Goal: Task Accomplishment & Management: Complete application form

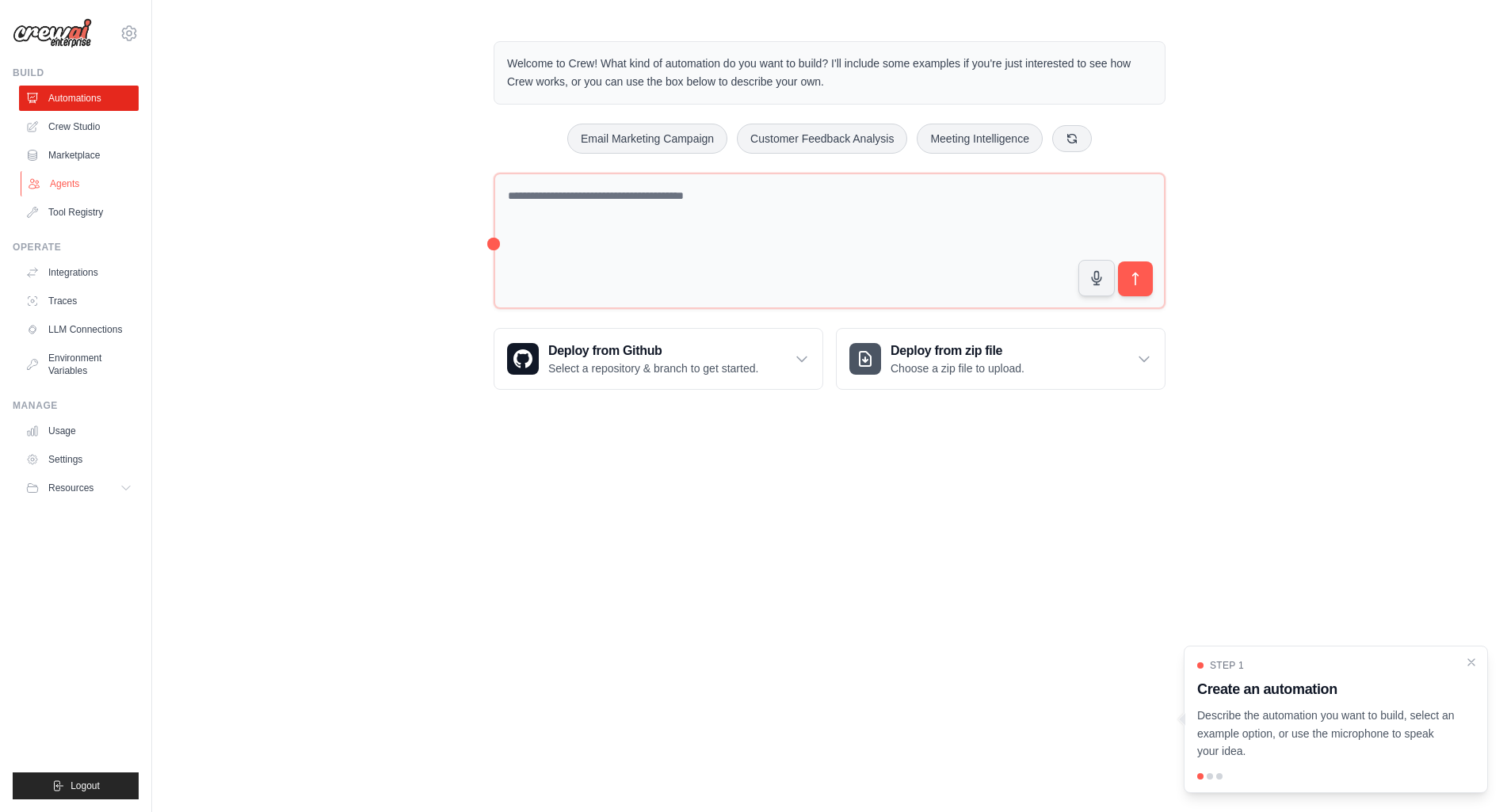
click at [36, 192] on link "Agents" at bounding box center [80, 183] width 119 height 25
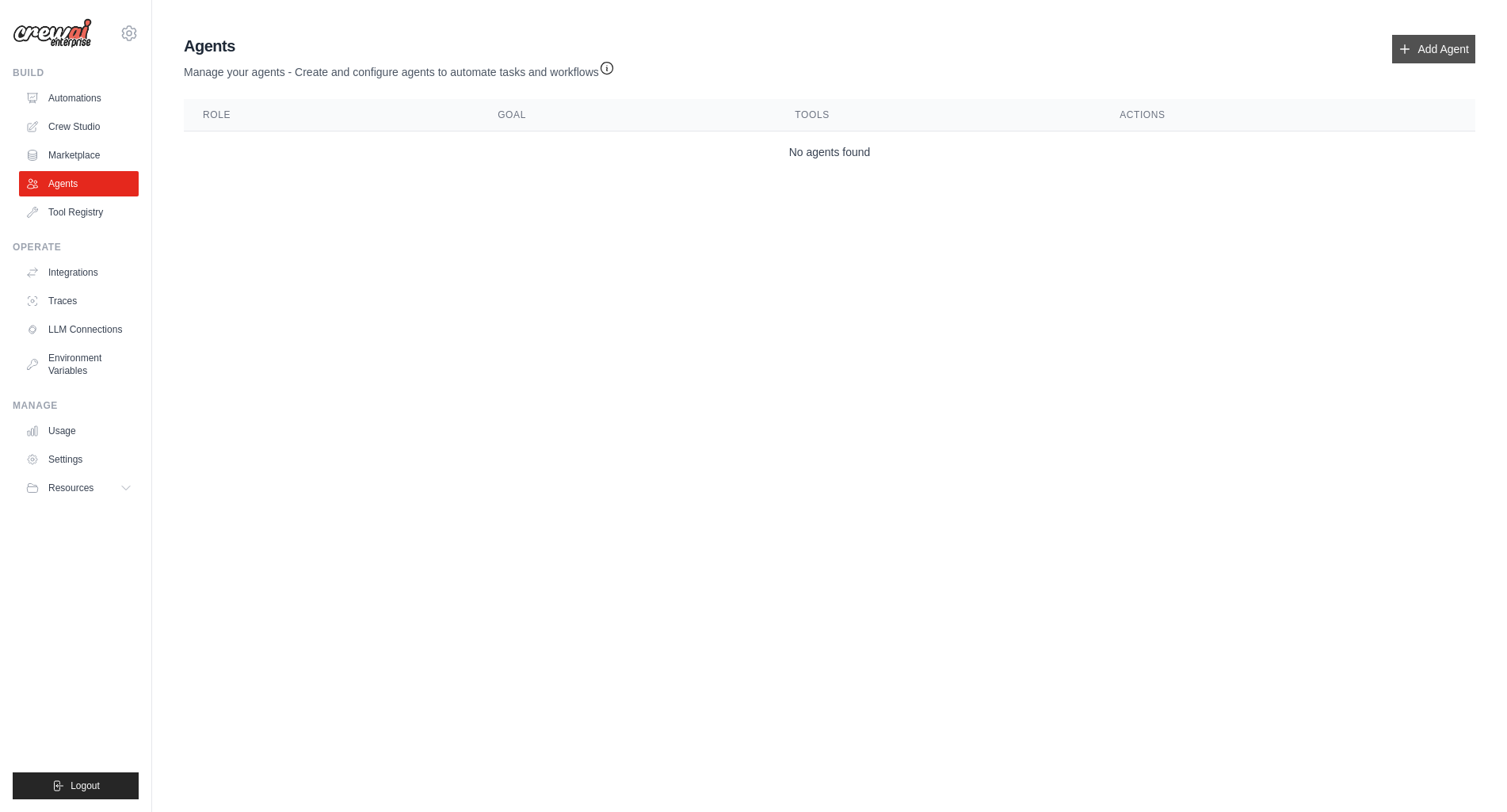
click at [1407, 40] on link "Add Agent" at bounding box center [1433, 49] width 83 height 29
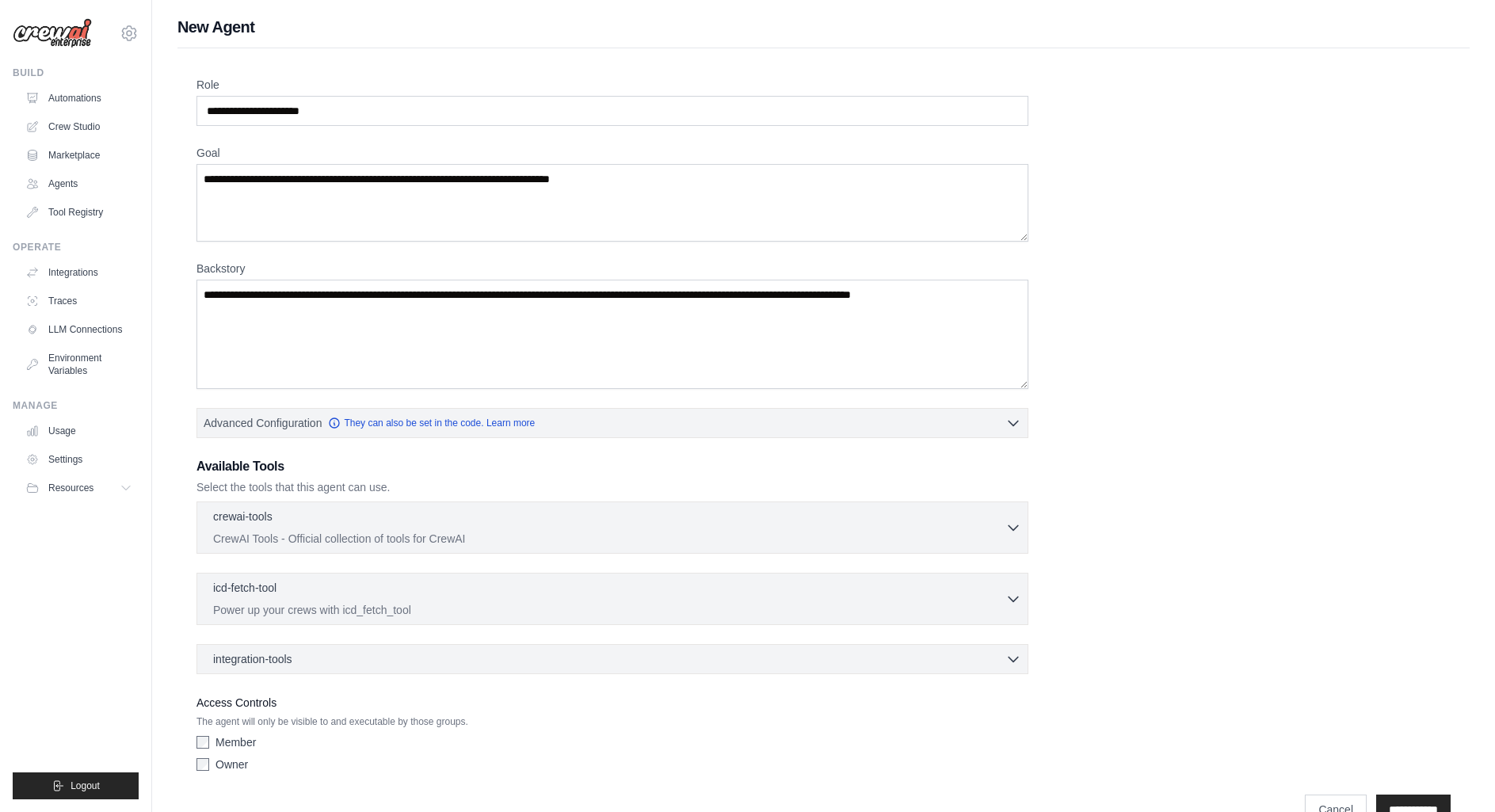
click at [417, 545] on div "crewai-tools 0 selected CrewAI Tools - Official collection of tools for CrewAI …" at bounding box center [612, 528] width 832 height 53
click at [416, 538] on p "CrewAI Tools - Official collection of tools for CrewAI" at bounding box center [609, 538] width 792 height 16
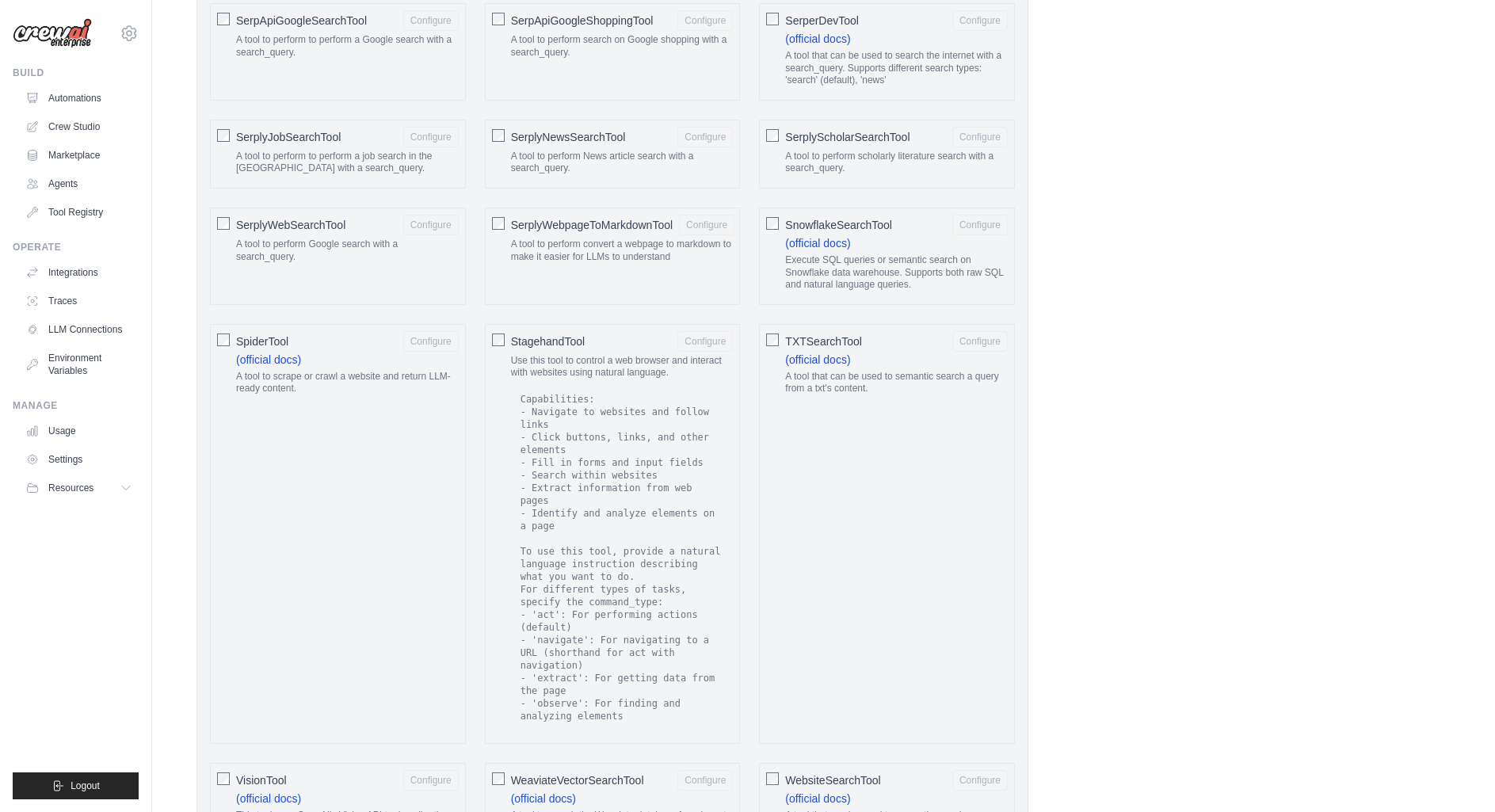
scroll to position [2720, 0]
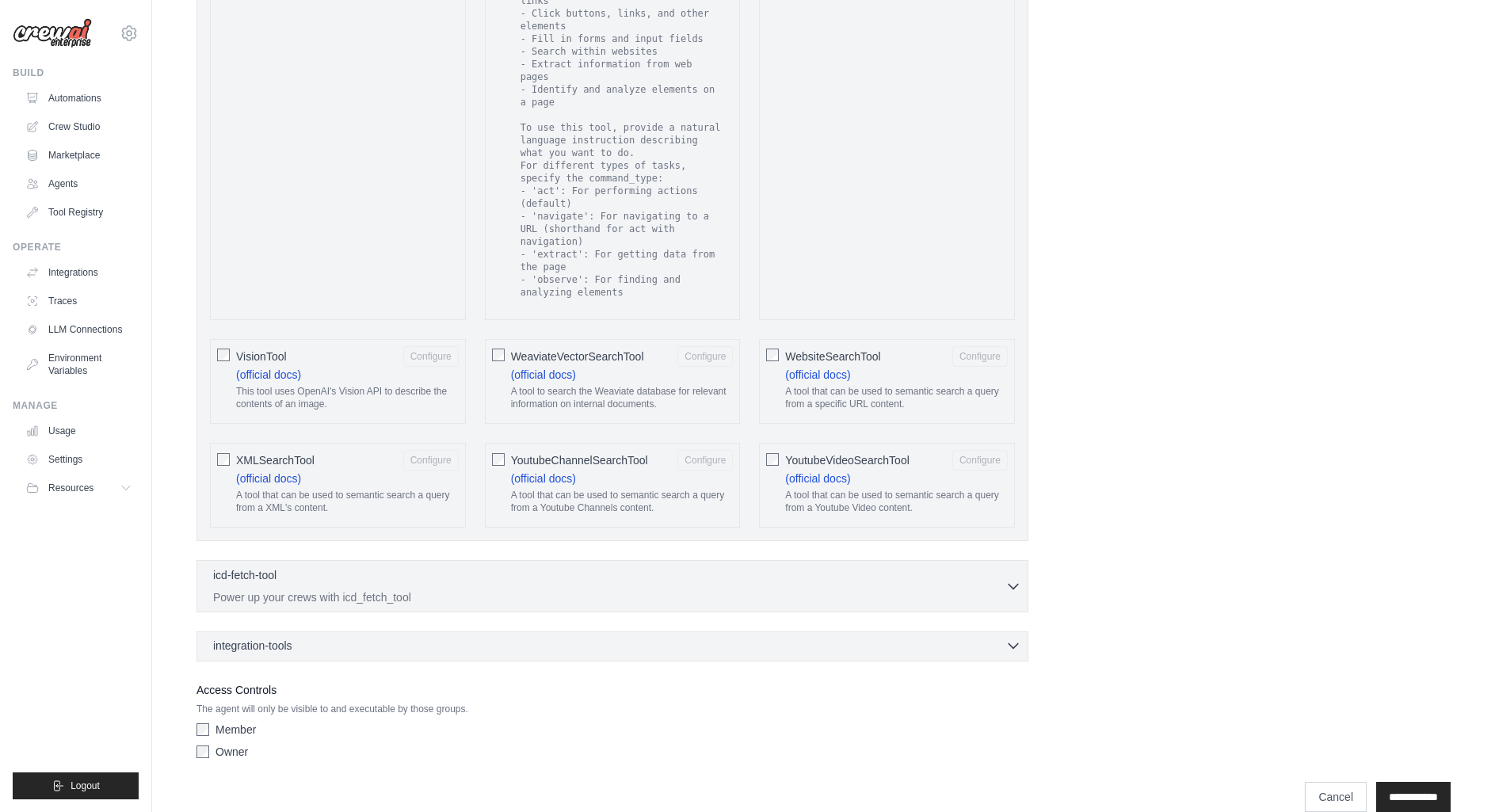
click at [383, 637] on div "integration-tools 0 selected" at bounding box center [617, 645] width 808 height 16
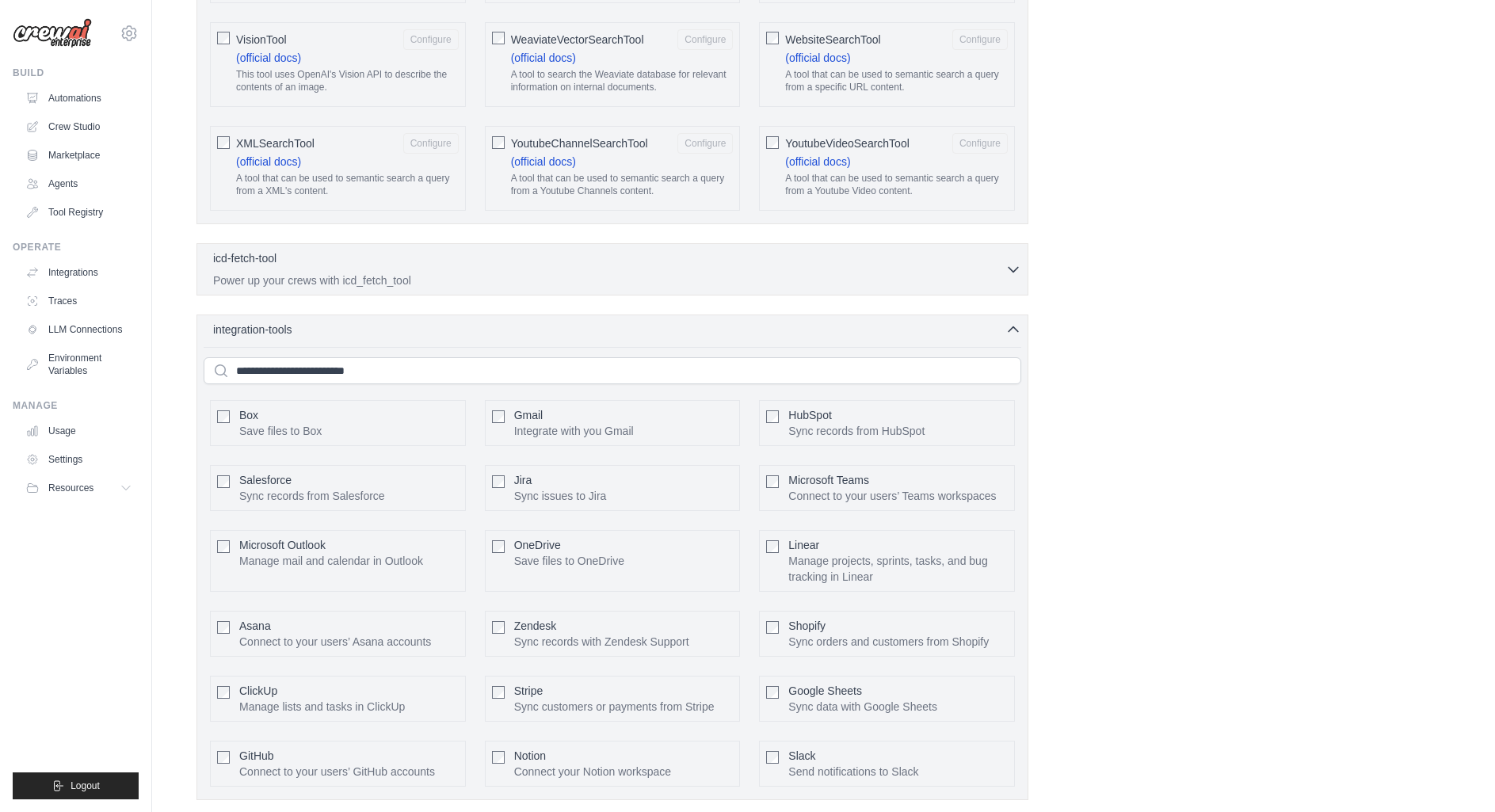
scroll to position [3175, 0]
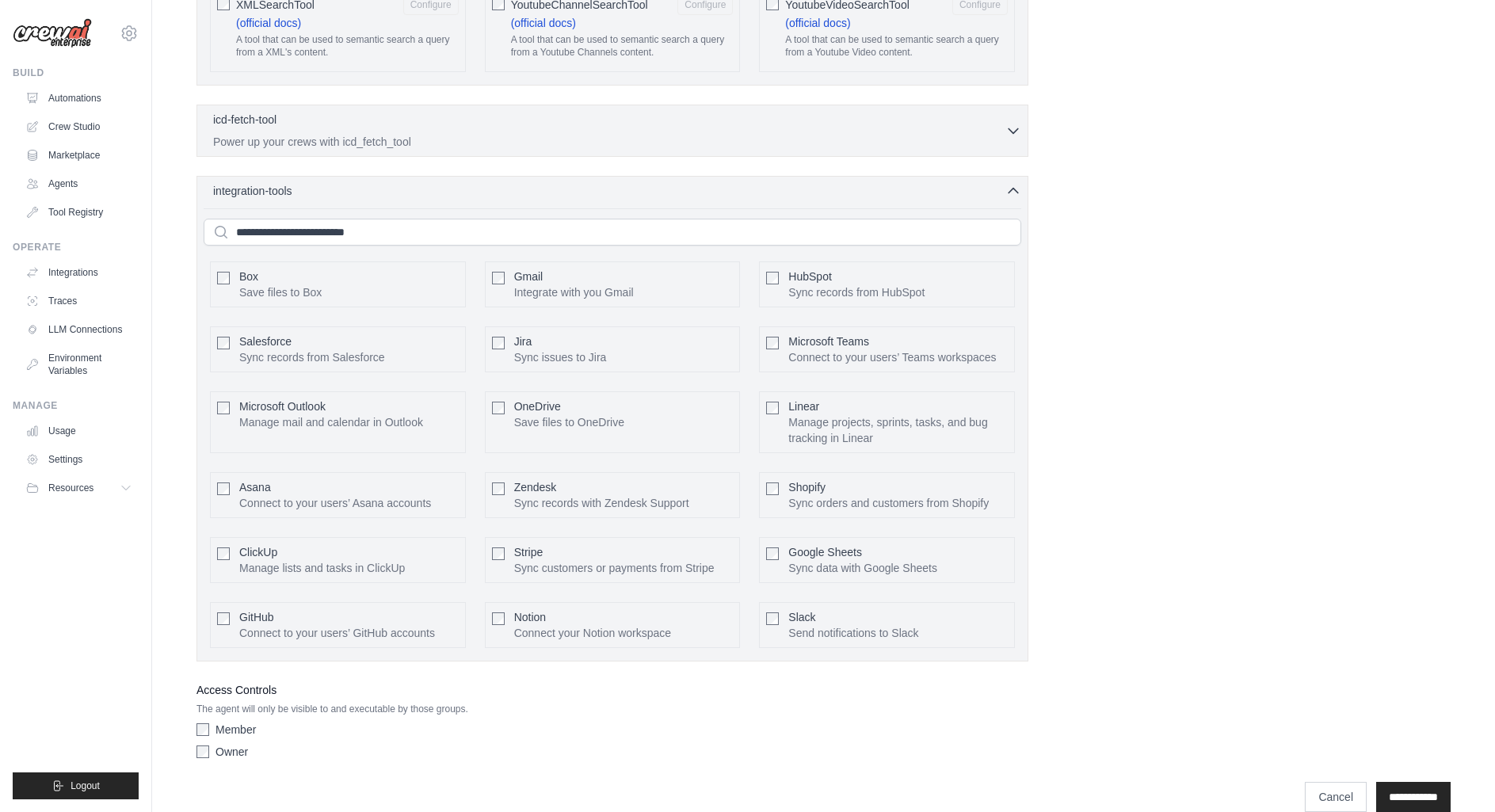
click at [505, 326] on div "Jira Sync issues to Jira Configure" at bounding box center [613, 349] width 256 height 46
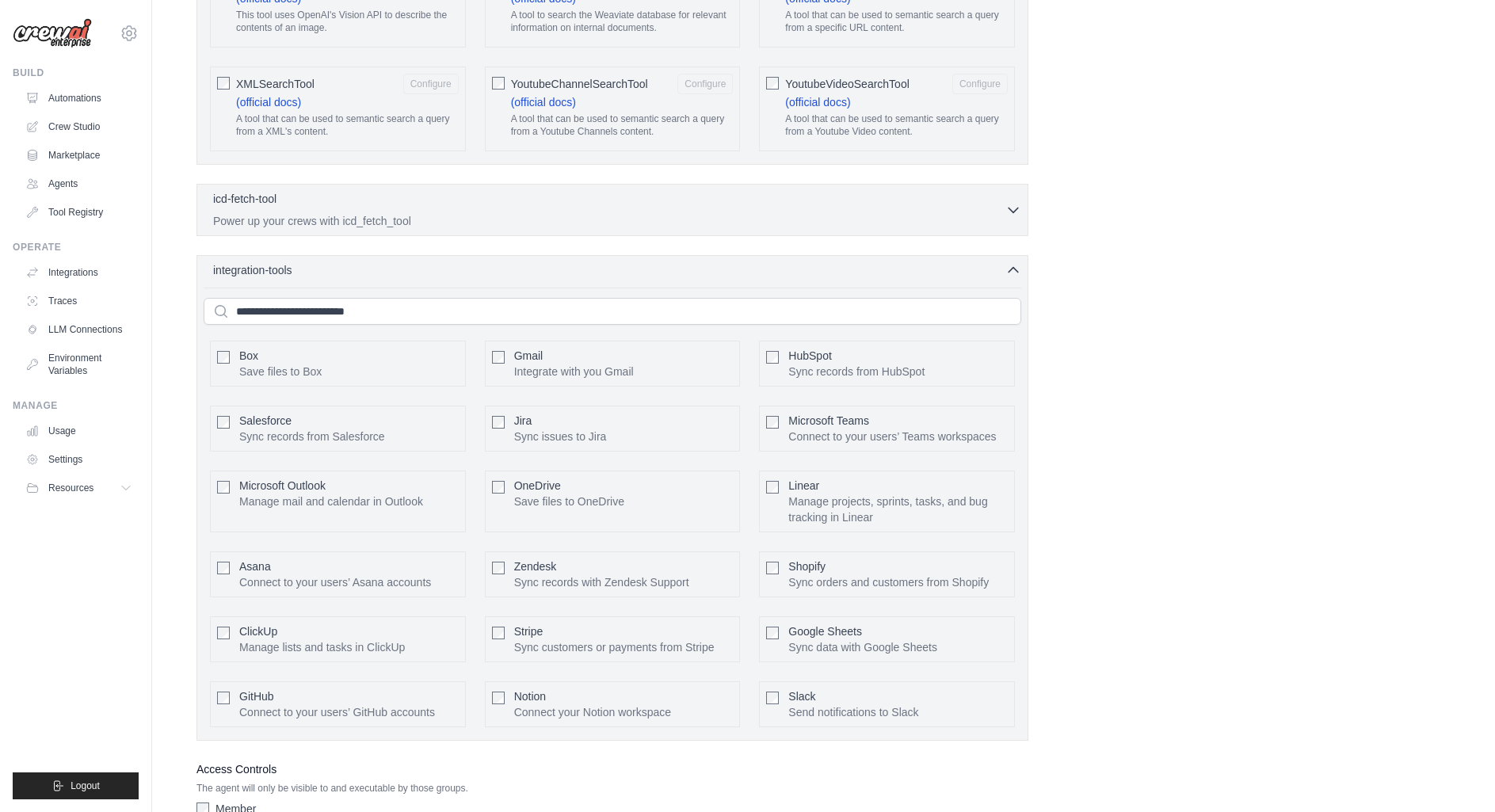
click at [411, 255] on div "integration-tools 0 selected Box Save files to Box Gmail" at bounding box center [612, 498] width 832 height 486
click at [405, 262] on div "integration-tools 0 selected" at bounding box center [617, 270] width 808 height 16
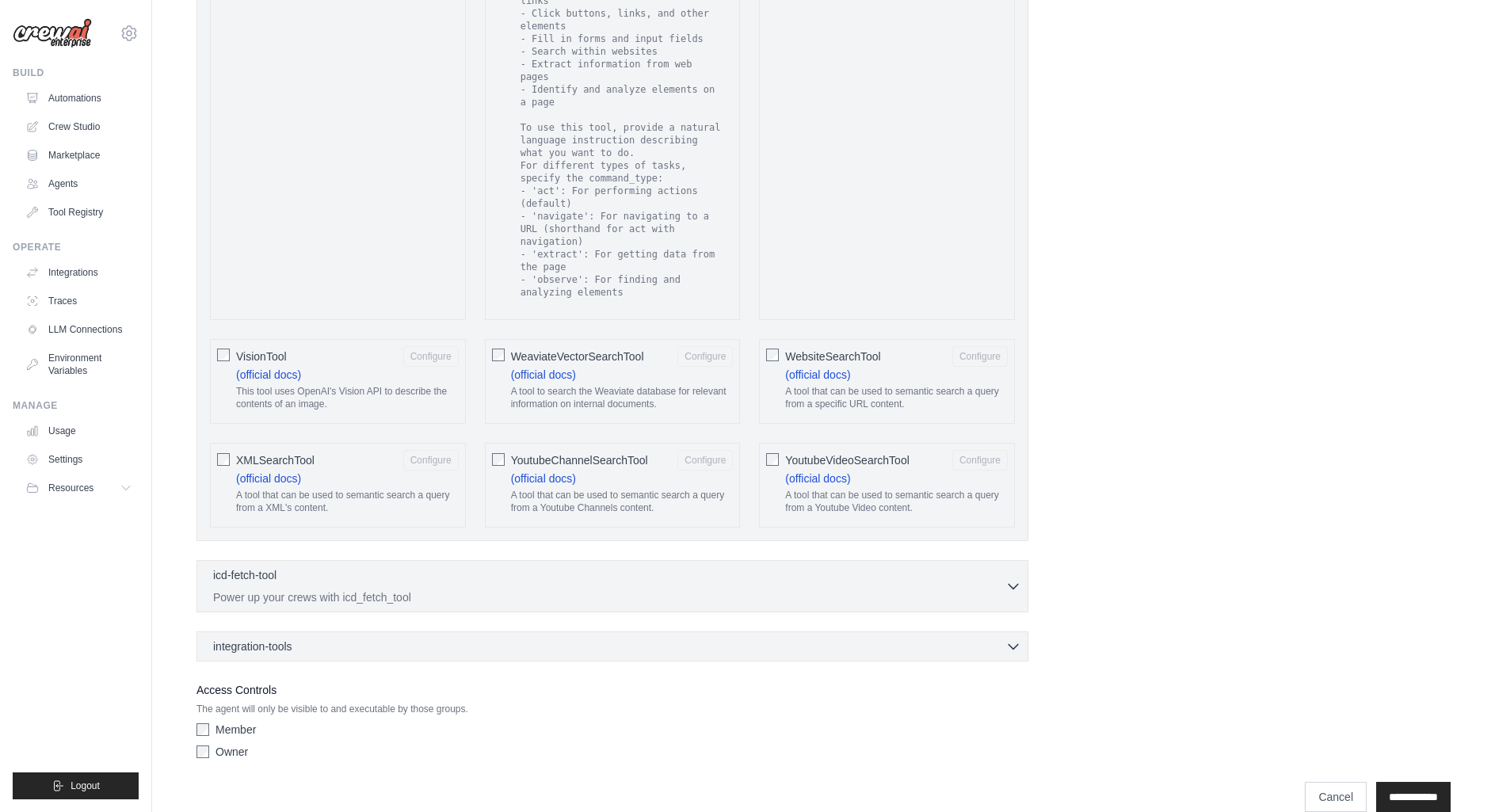
click at [454, 559] on div "icd-fetch-tool 0 selected Power up your crews with icd_fetch_tool IcdFetchTool" at bounding box center [612, 586] width 832 height 53
click at [454, 566] on div "icd-fetch-tool 0 selected" at bounding box center [609, 576] width 792 height 19
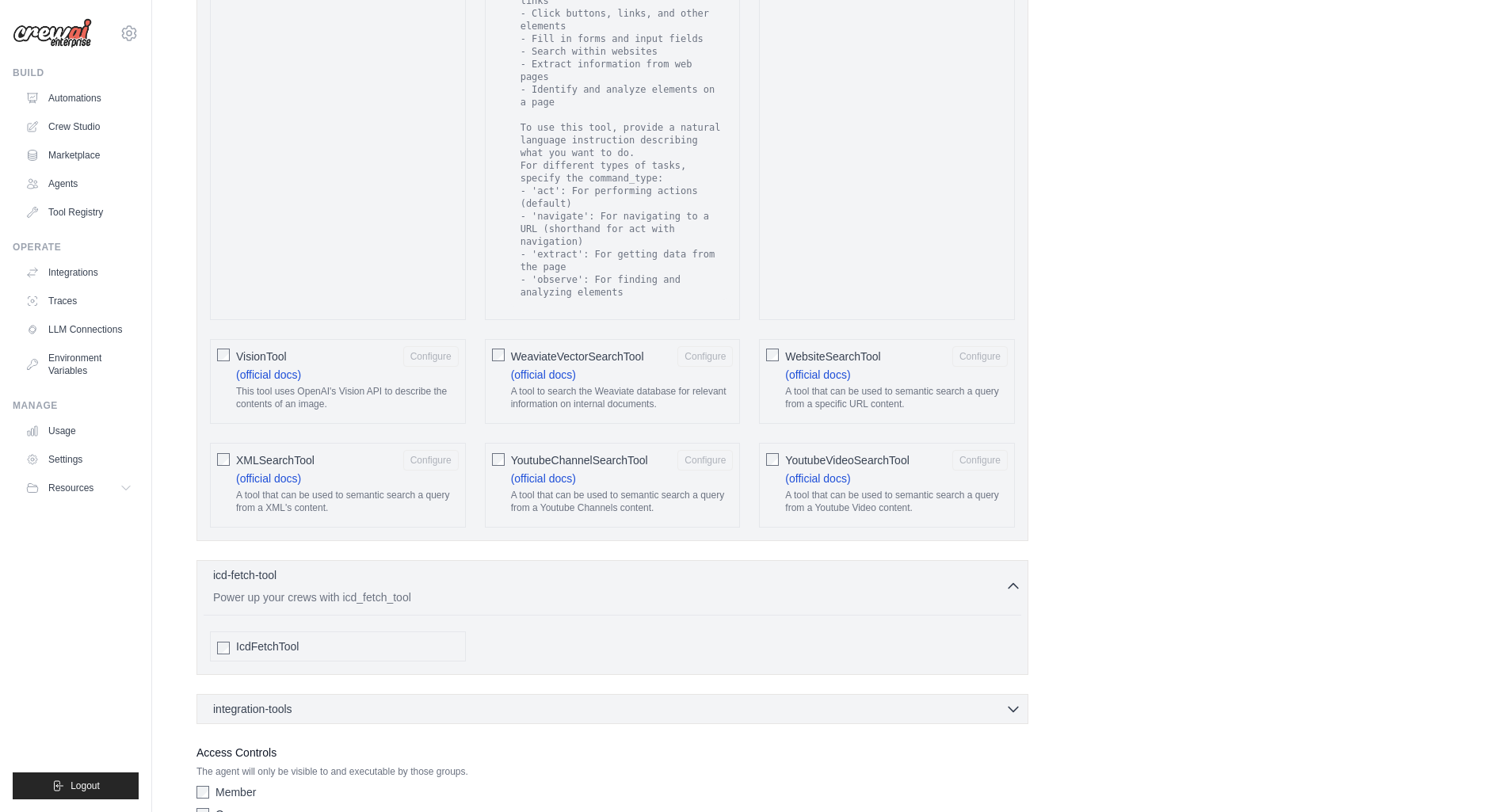
click at [392, 638] on div "IcdFetchTool" at bounding box center [347, 646] width 223 height 16
click at [427, 566] on div "icd-fetch-tool 0 selected" at bounding box center [609, 576] width 792 height 19
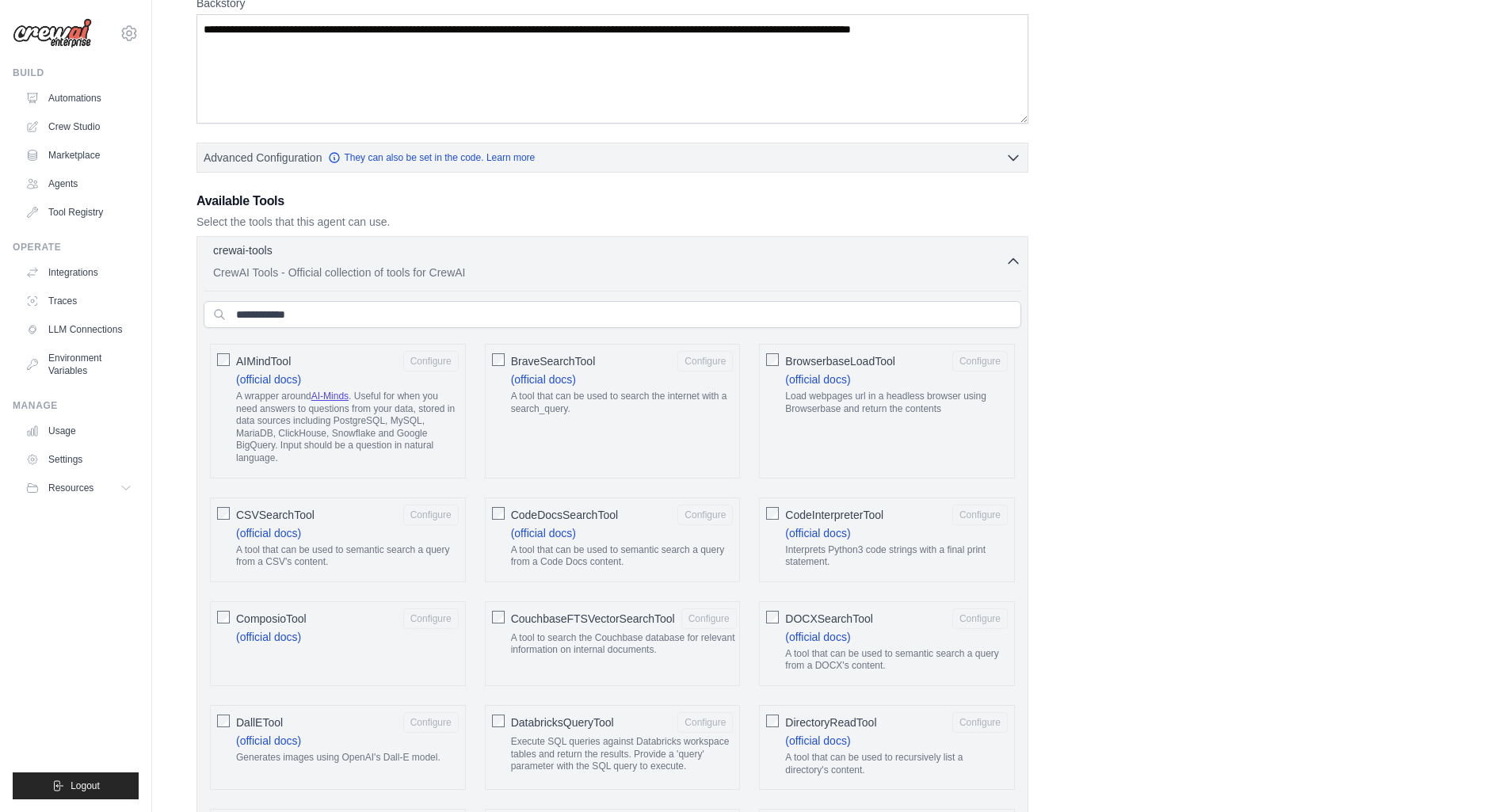
click at [445, 242] on div "crewai-tools 0 selected" at bounding box center [609, 252] width 792 height 19
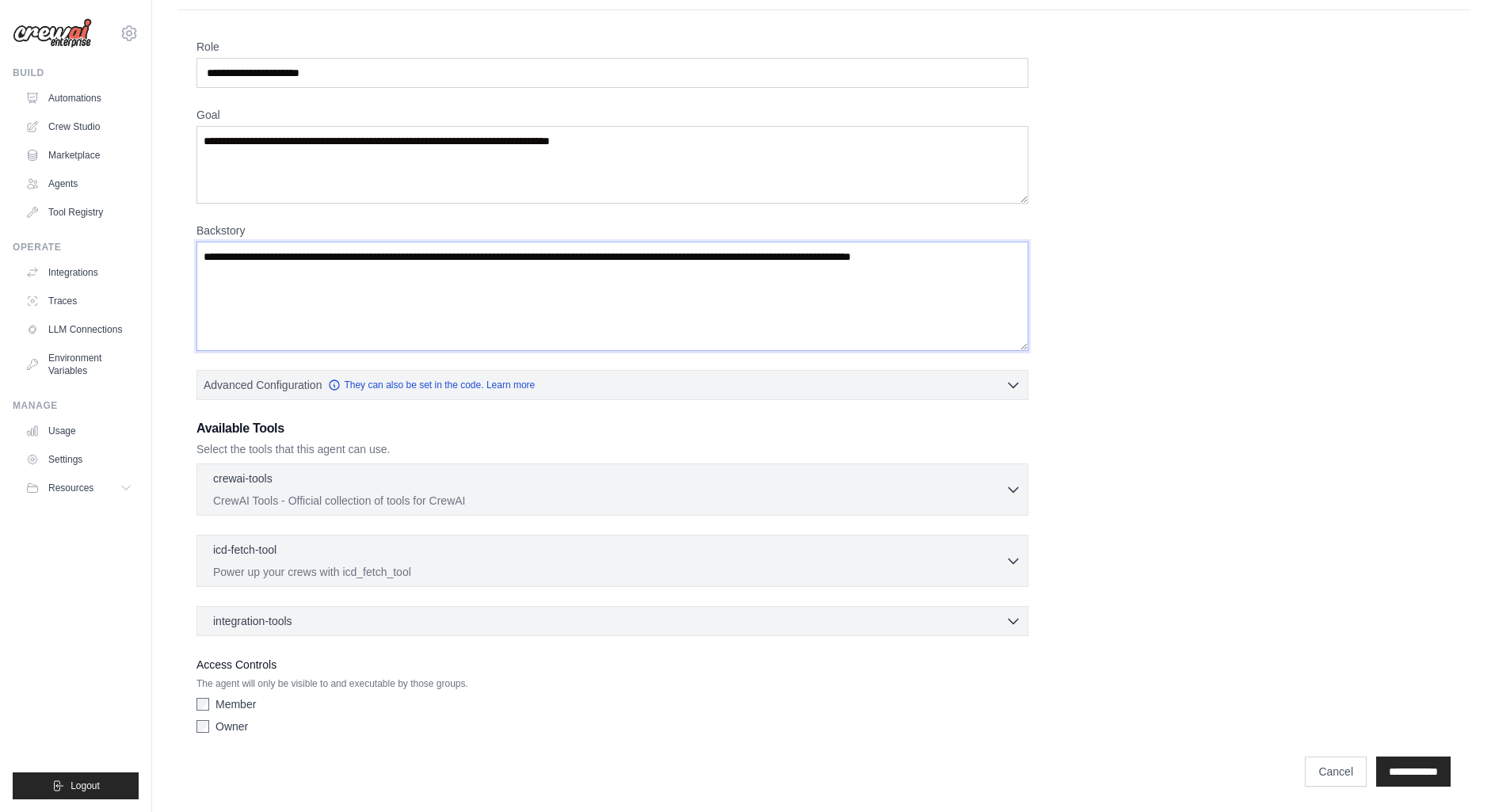
click at [475, 274] on textarea "Backstory" at bounding box center [612, 296] width 832 height 110
click at [46, 210] on link "Tool Registry" at bounding box center [80, 212] width 119 height 25
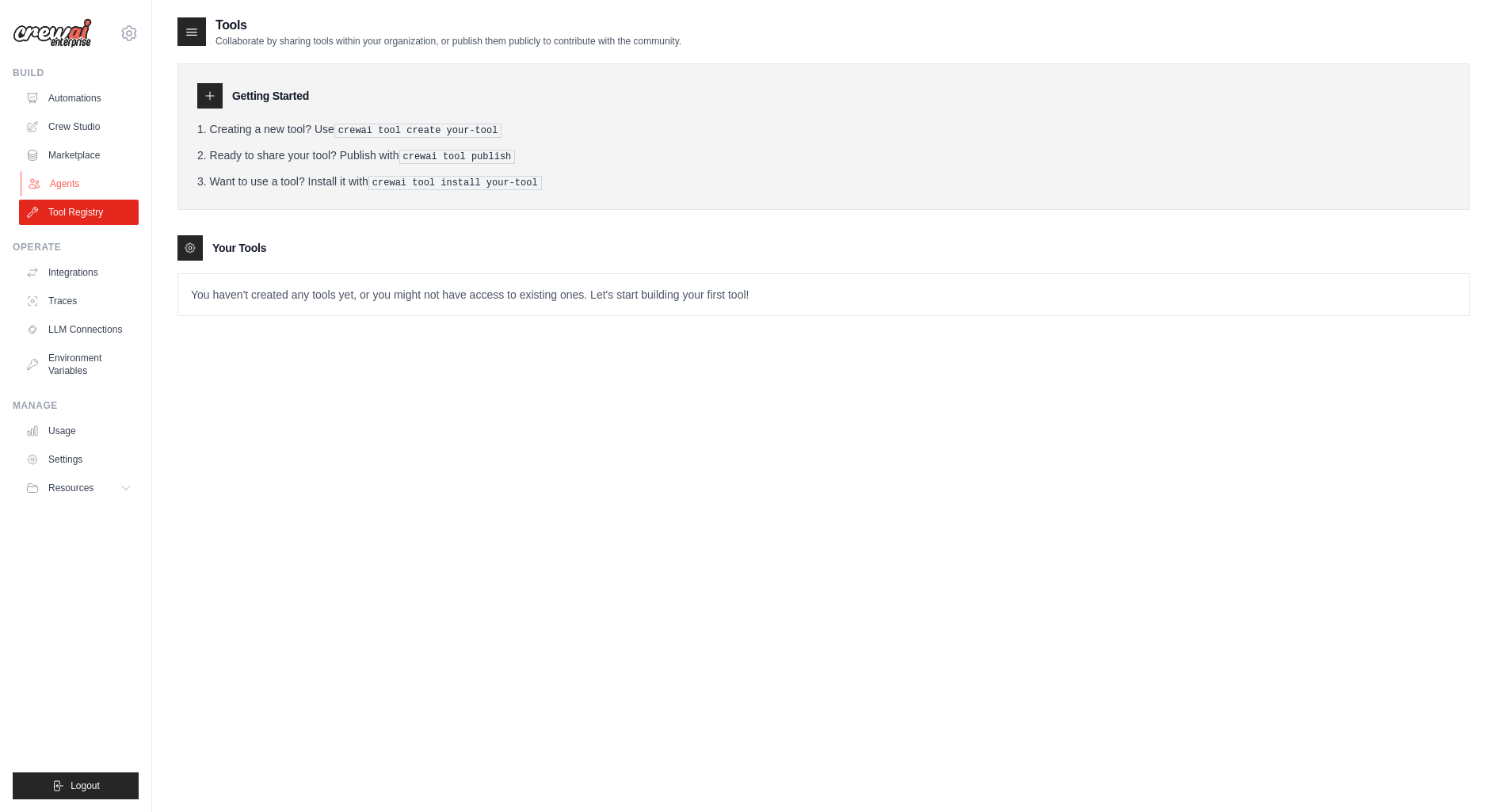
click at [62, 178] on link "Agents" at bounding box center [80, 183] width 119 height 25
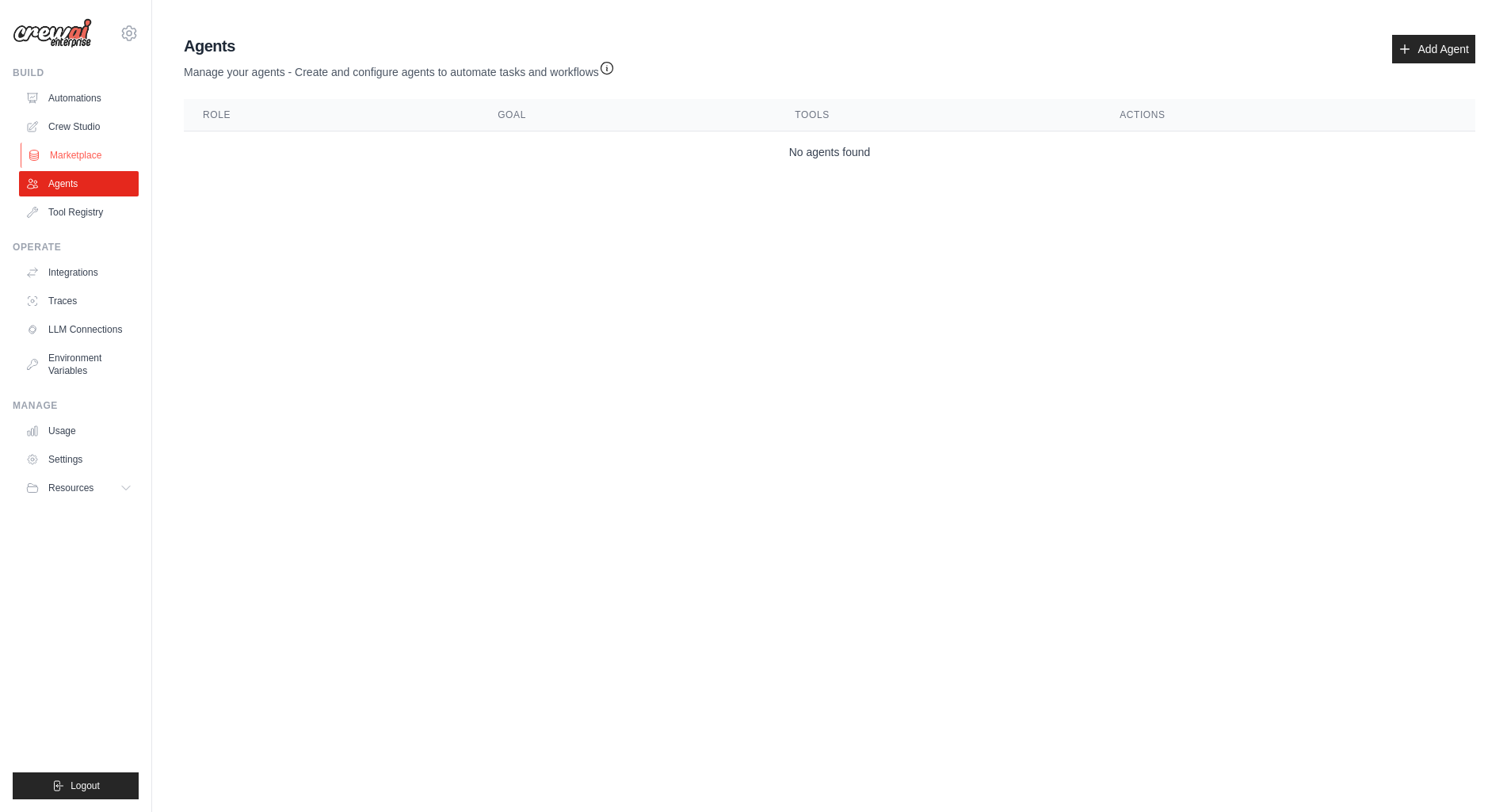
click at [69, 160] on link "Marketplace" at bounding box center [80, 155] width 119 height 25
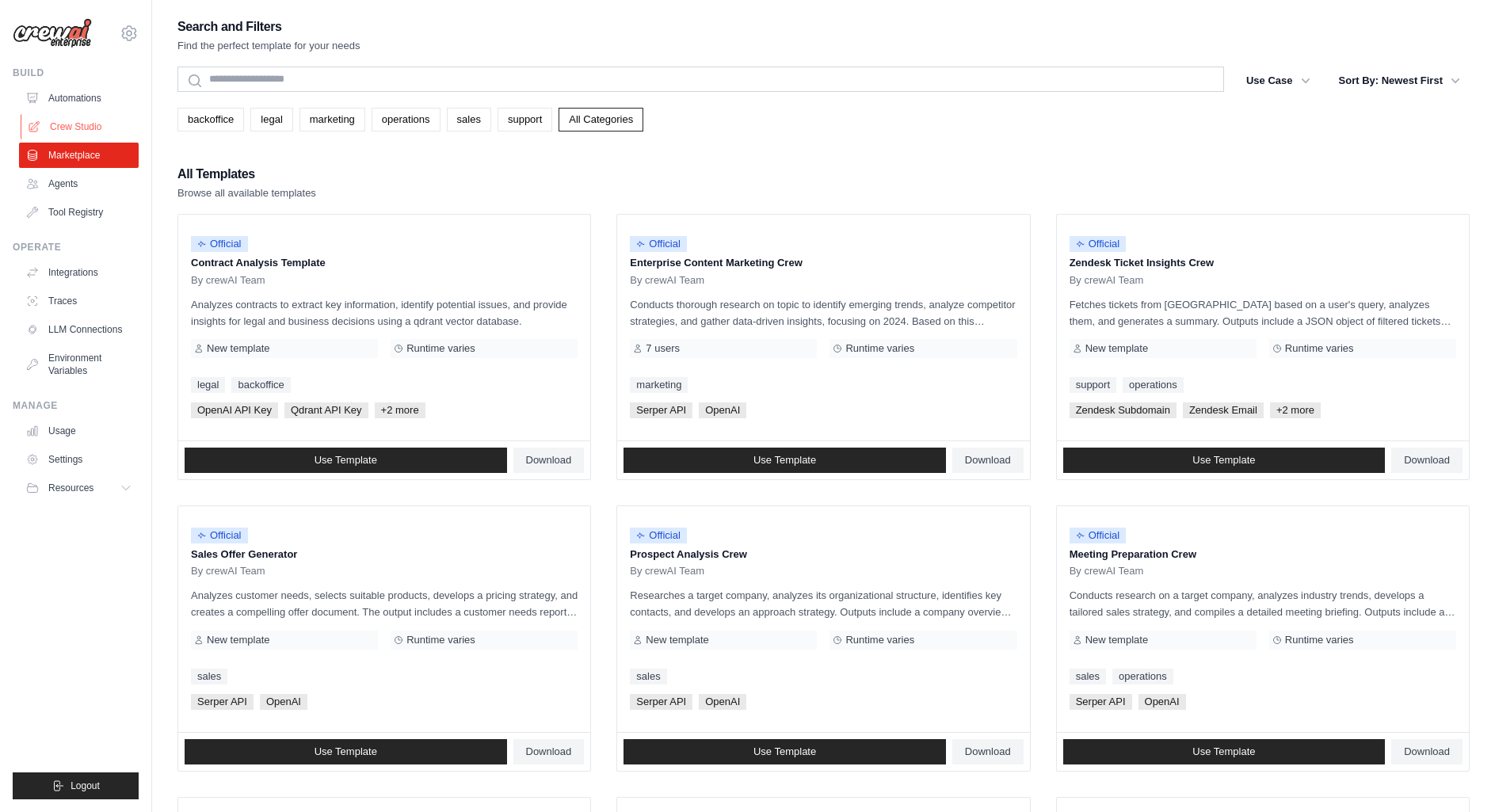
click at [60, 126] on link "Crew Studio" at bounding box center [80, 126] width 119 height 25
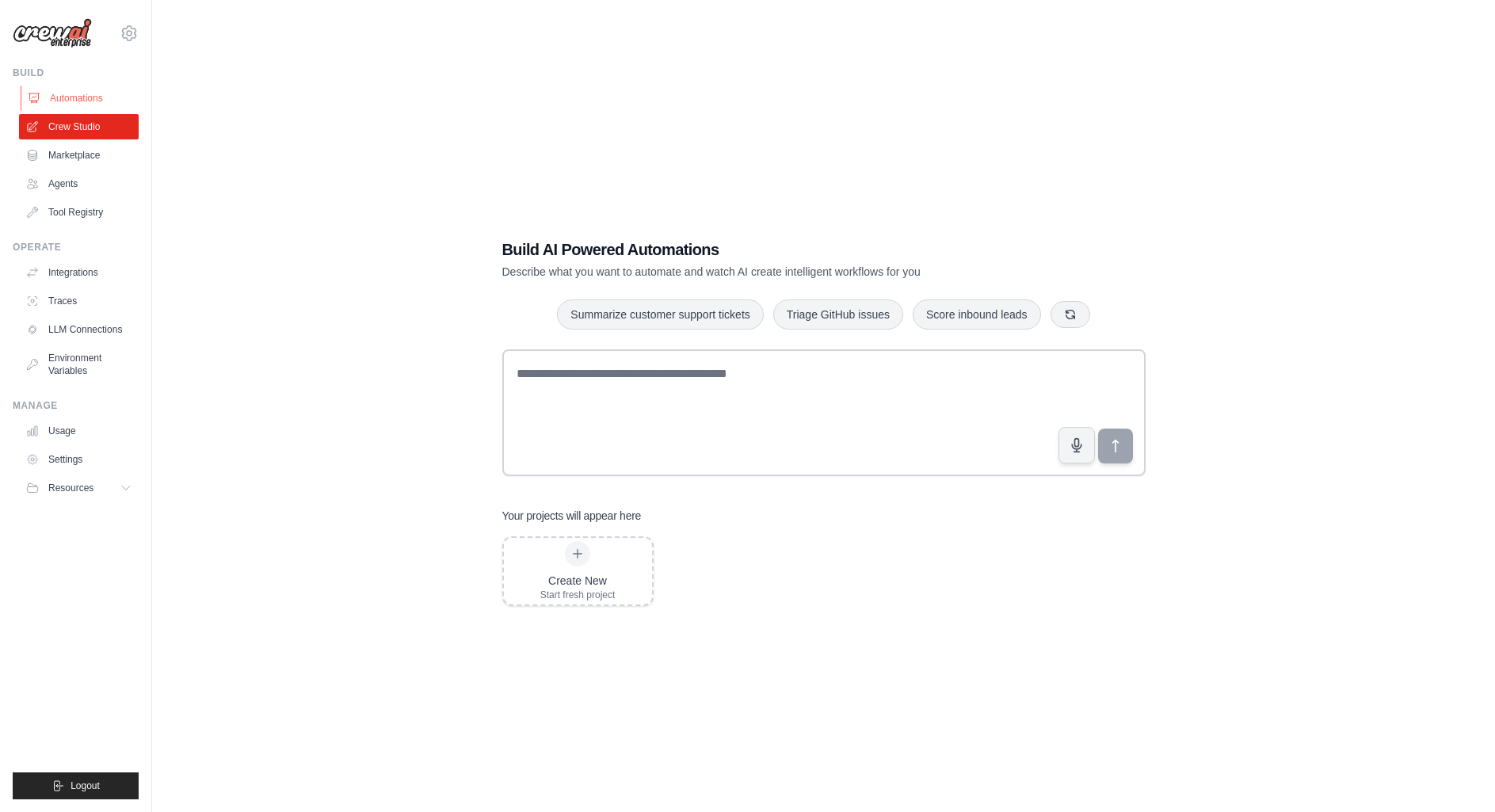
click at [61, 105] on link "Automations" at bounding box center [80, 98] width 119 height 25
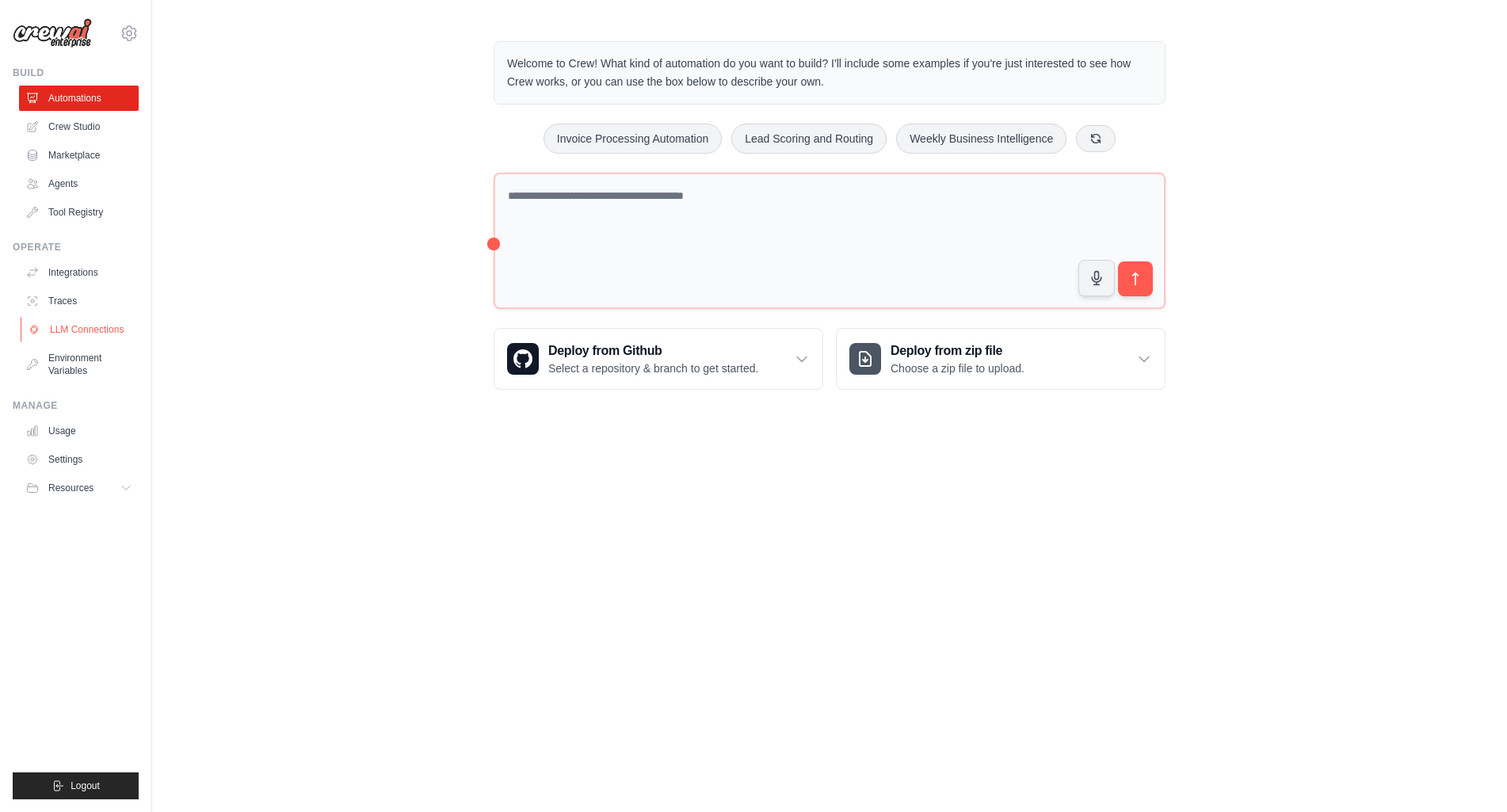
click at [77, 338] on link "LLM Connections" at bounding box center [80, 329] width 119 height 25
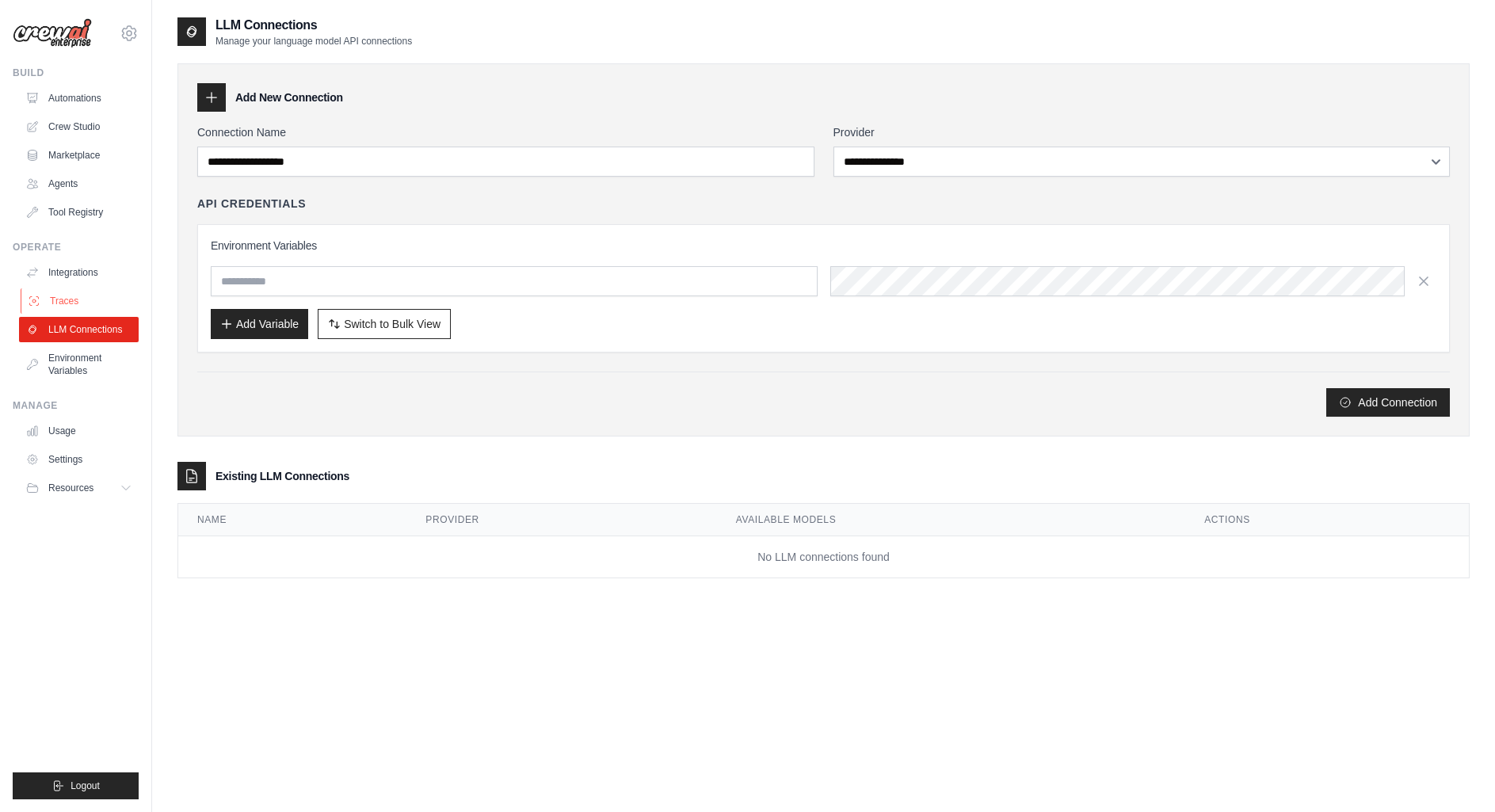
click at [82, 300] on link "Traces" at bounding box center [80, 301] width 119 height 25
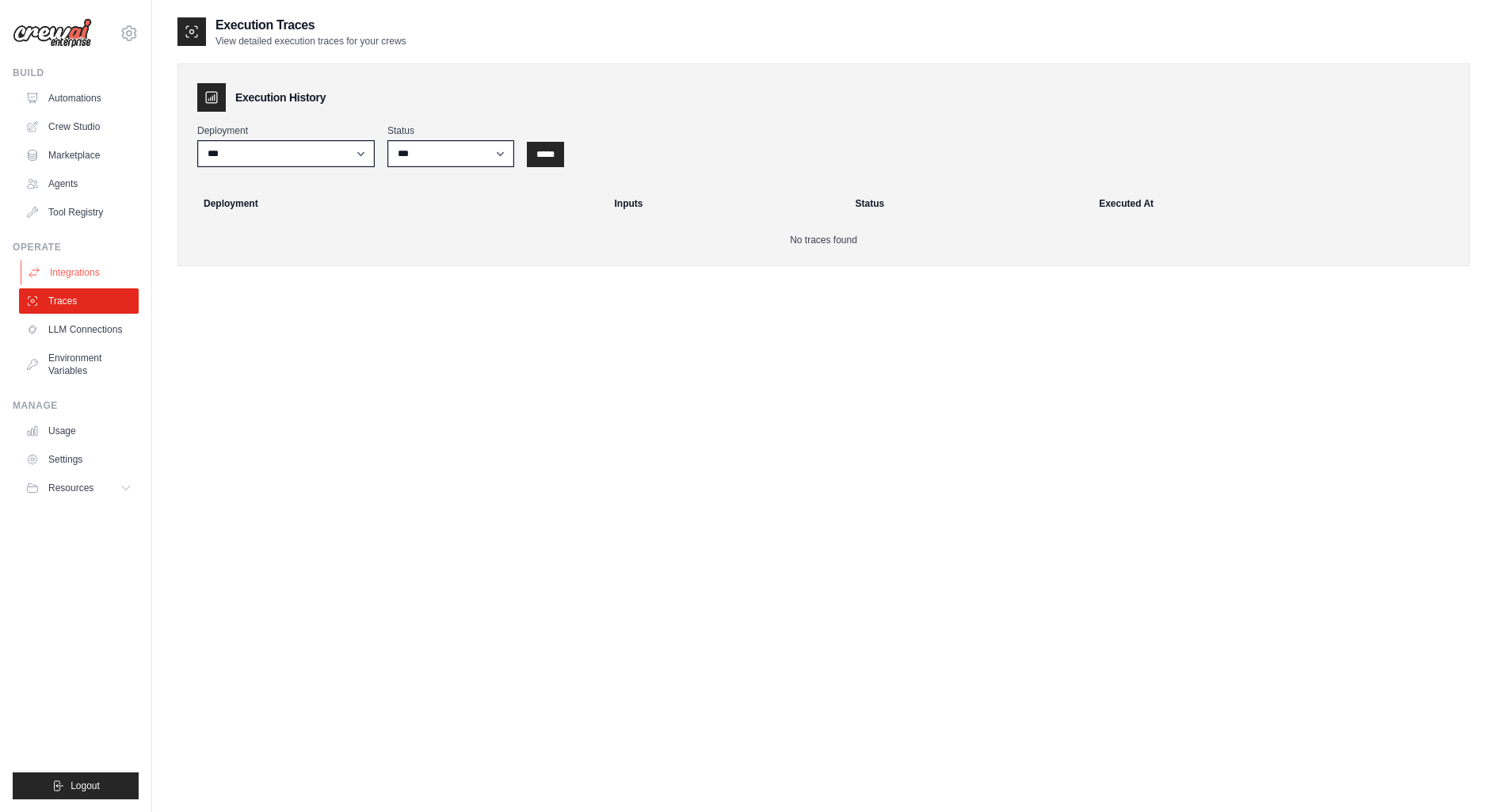
click at [89, 283] on link "Integrations" at bounding box center [80, 272] width 119 height 25
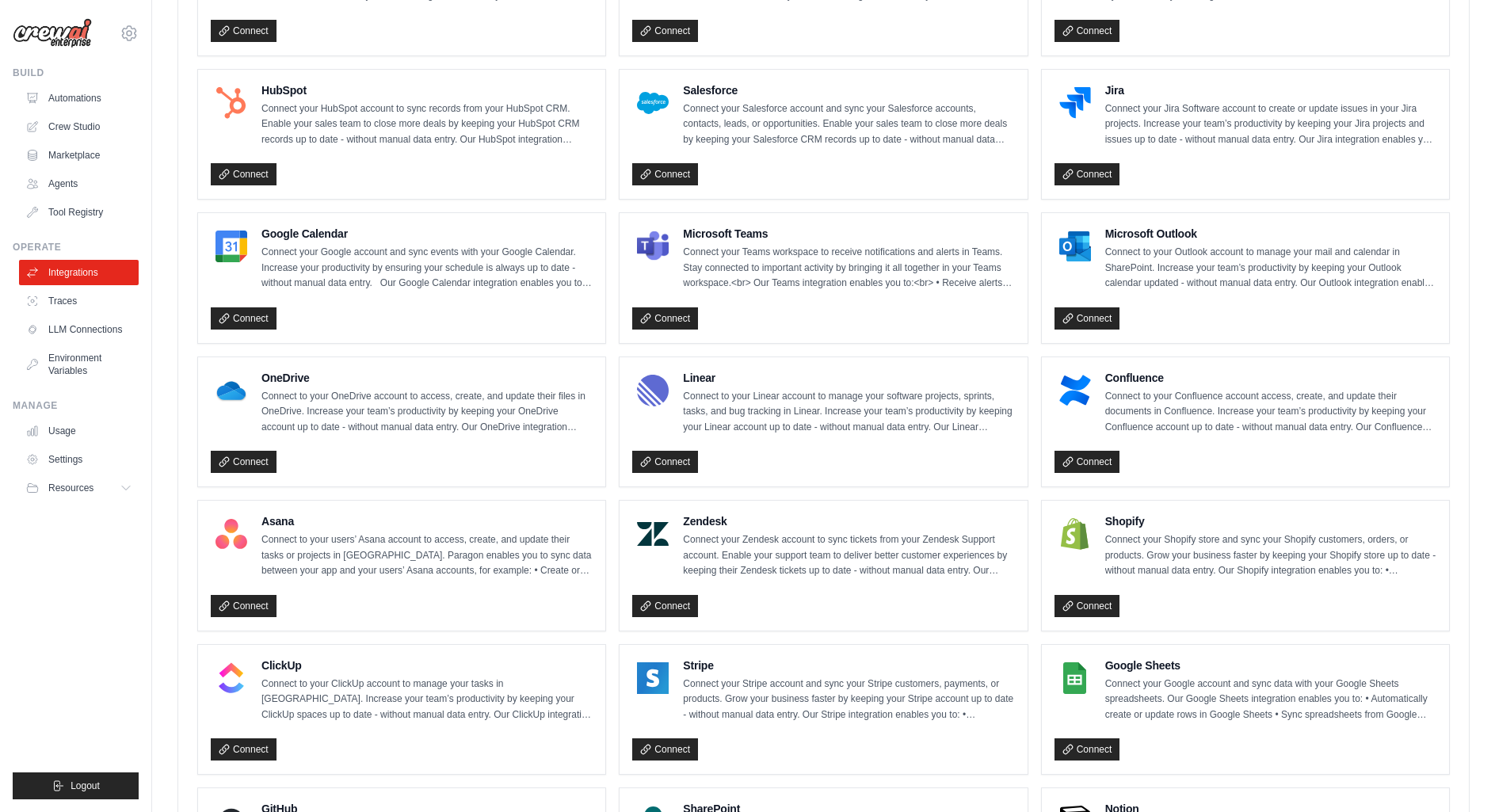
scroll to position [859, 0]
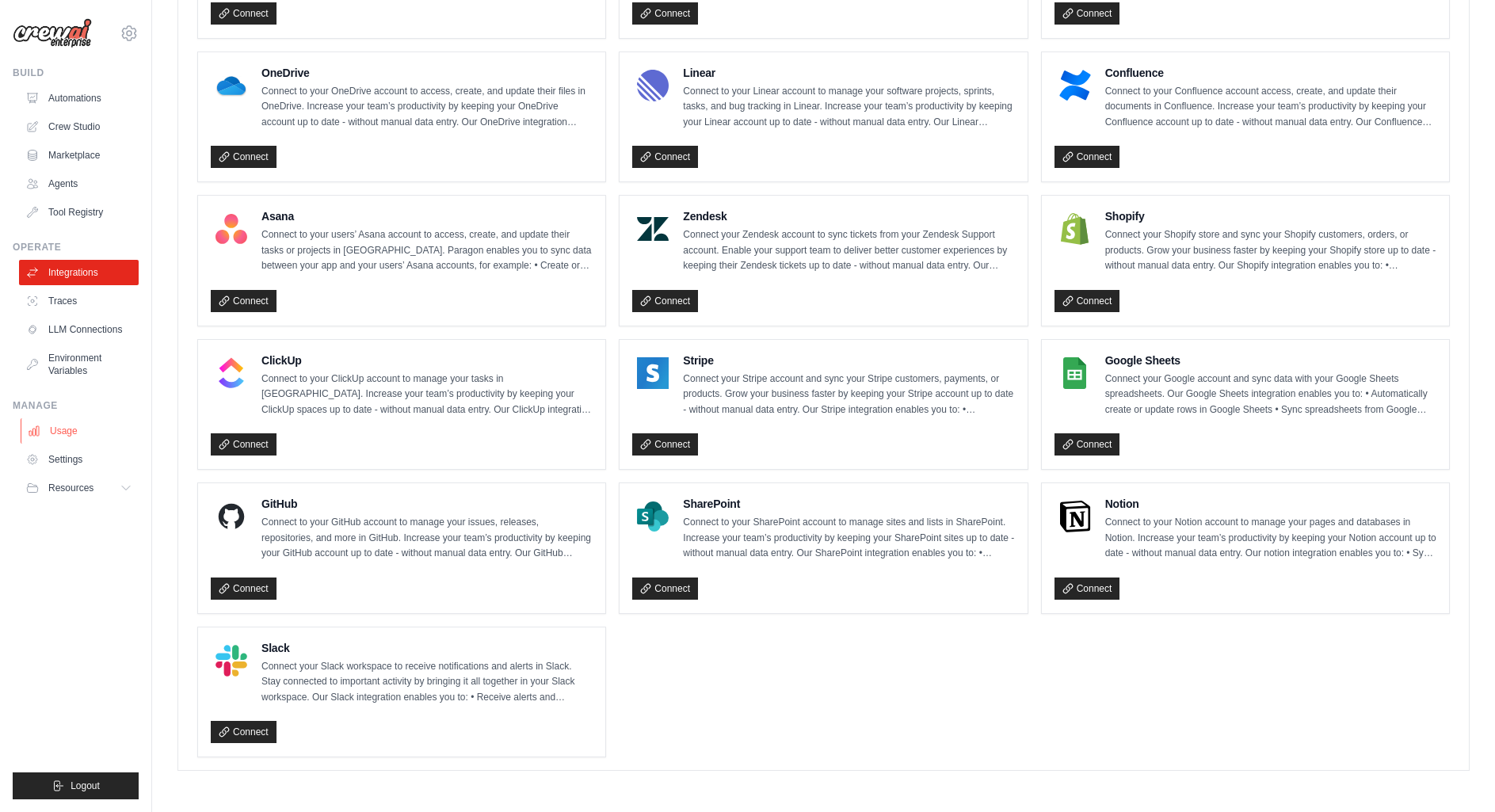
click at [68, 434] on link "Usage" at bounding box center [80, 431] width 119 height 25
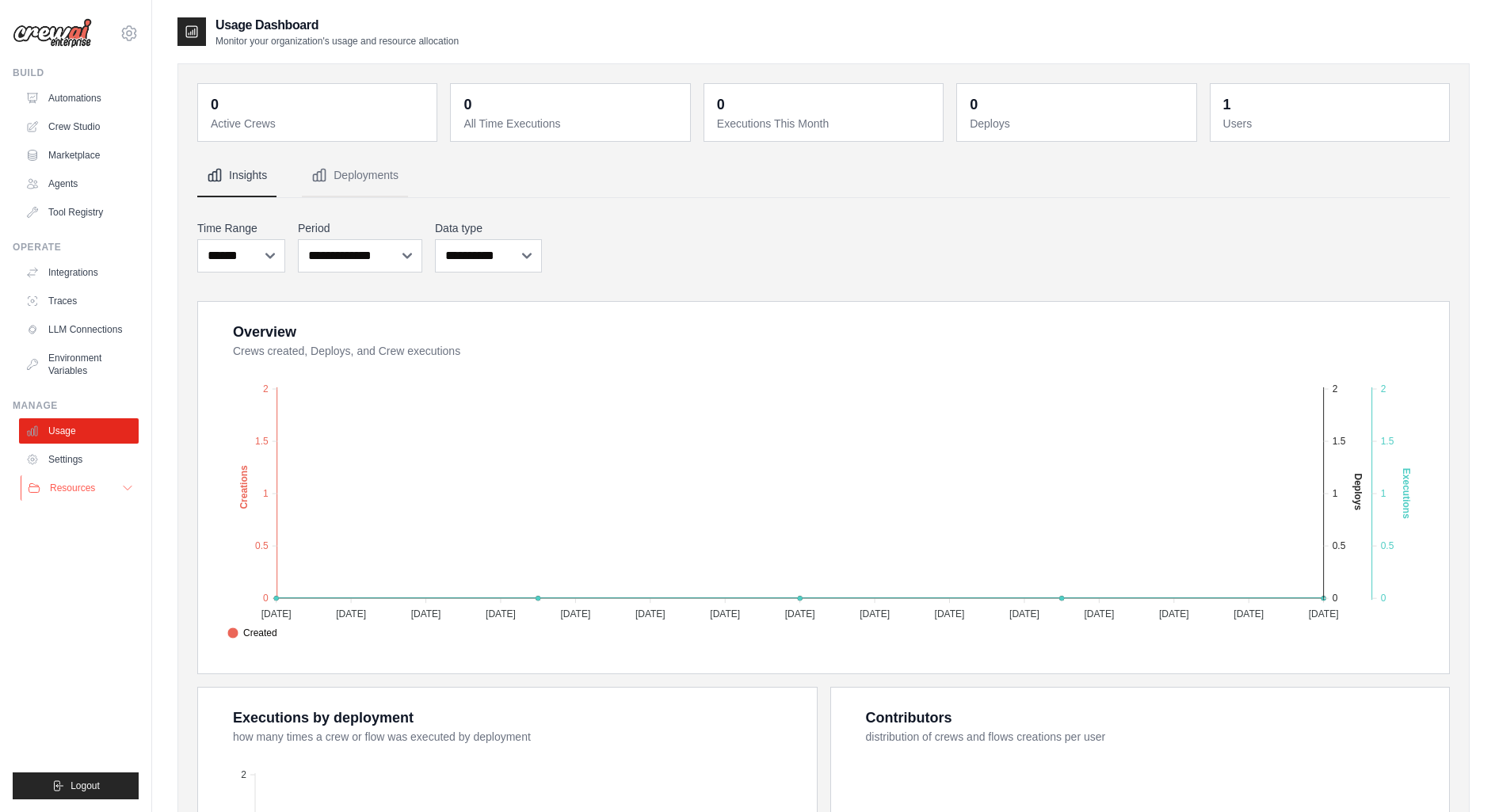
click at [107, 497] on button "Resources" at bounding box center [80, 488] width 119 height 25
click at [111, 492] on button "Resources" at bounding box center [80, 488] width 119 height 25
click at [71, 155] on link "Marketplace" at bounding box center [80, 155] width 119 height 25
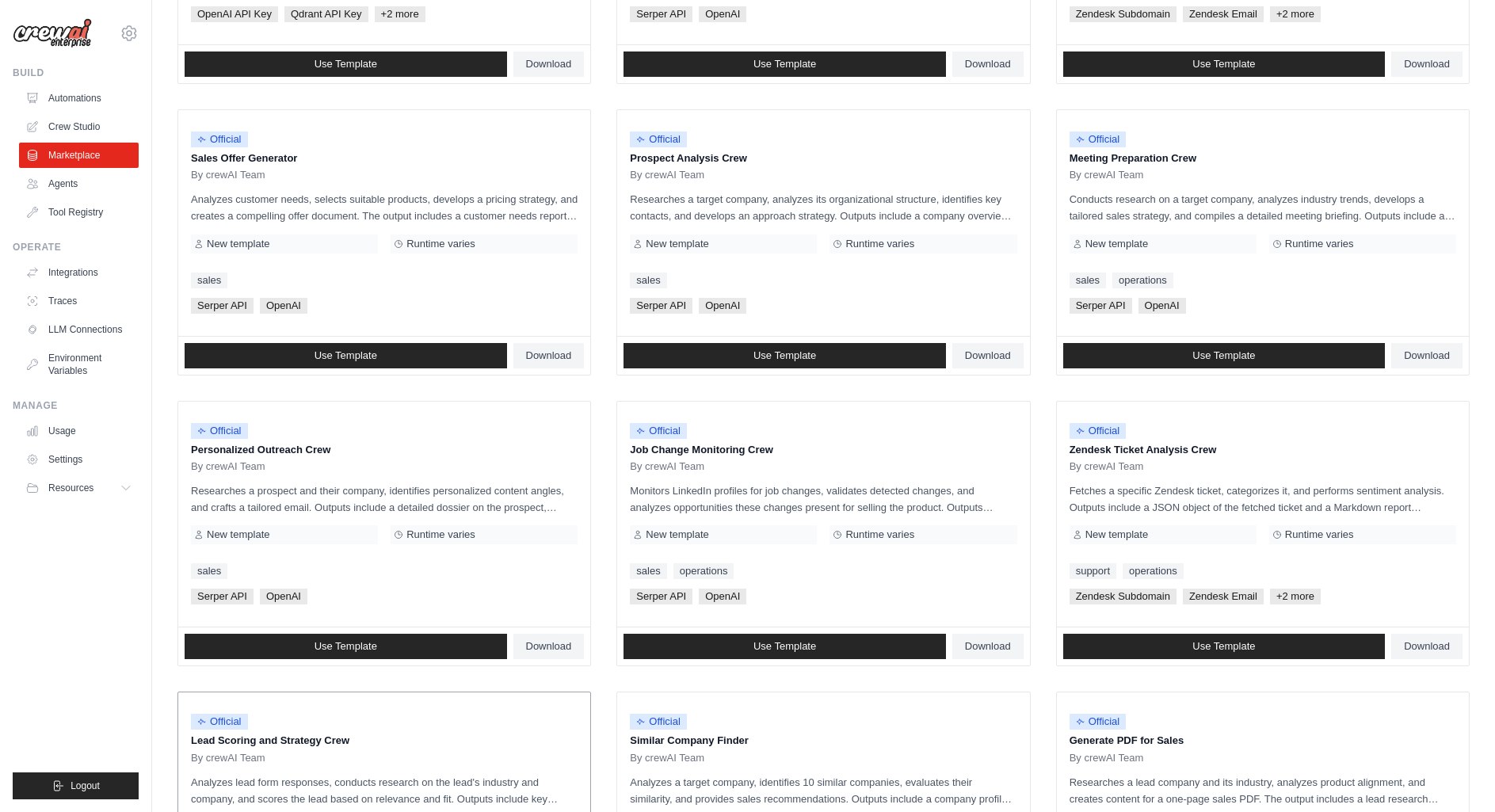
scroll to position [656, 0]
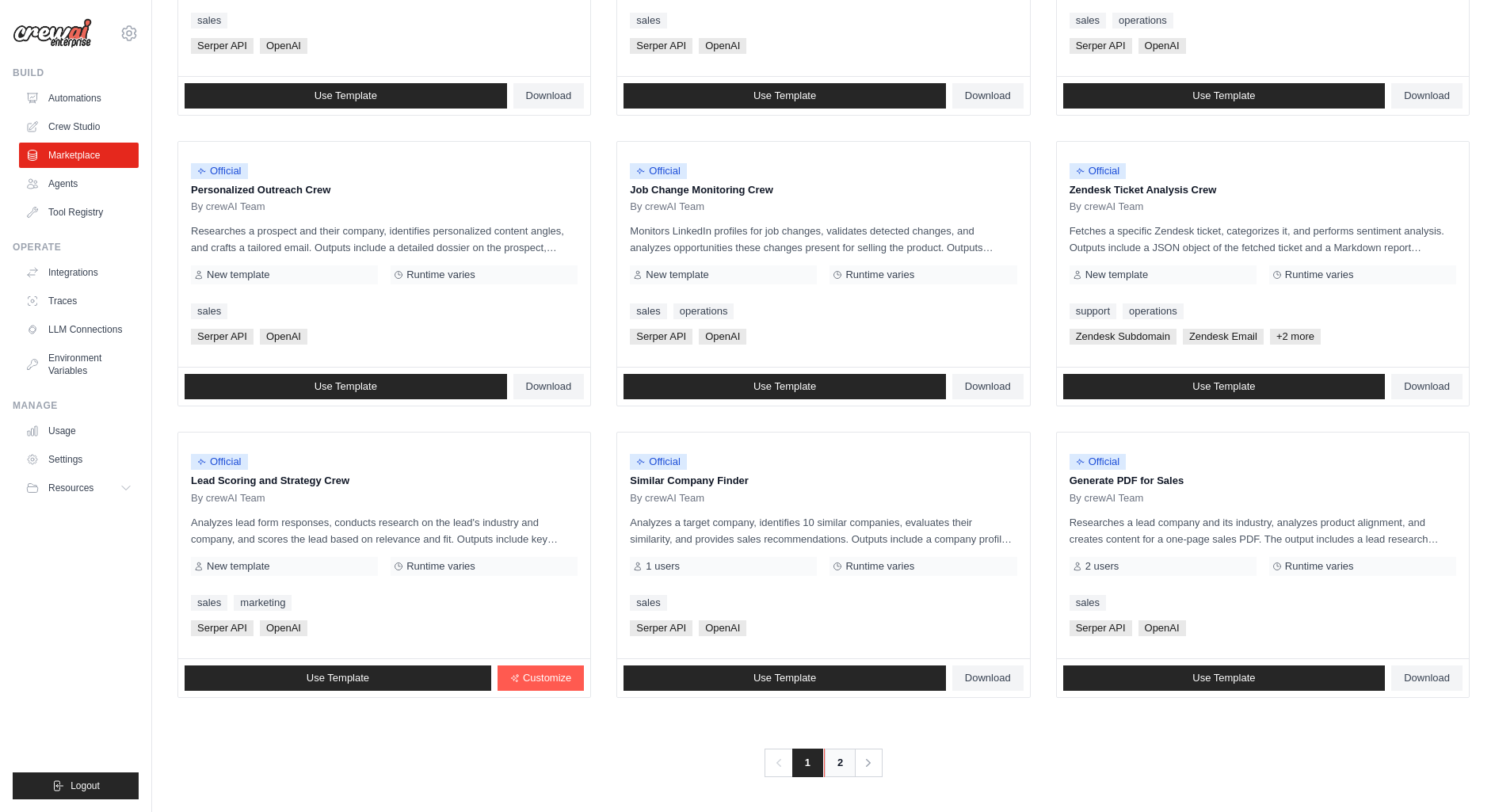
click at [844, 764] on link "2" at bounding box center [840, 762] width 32 height 29
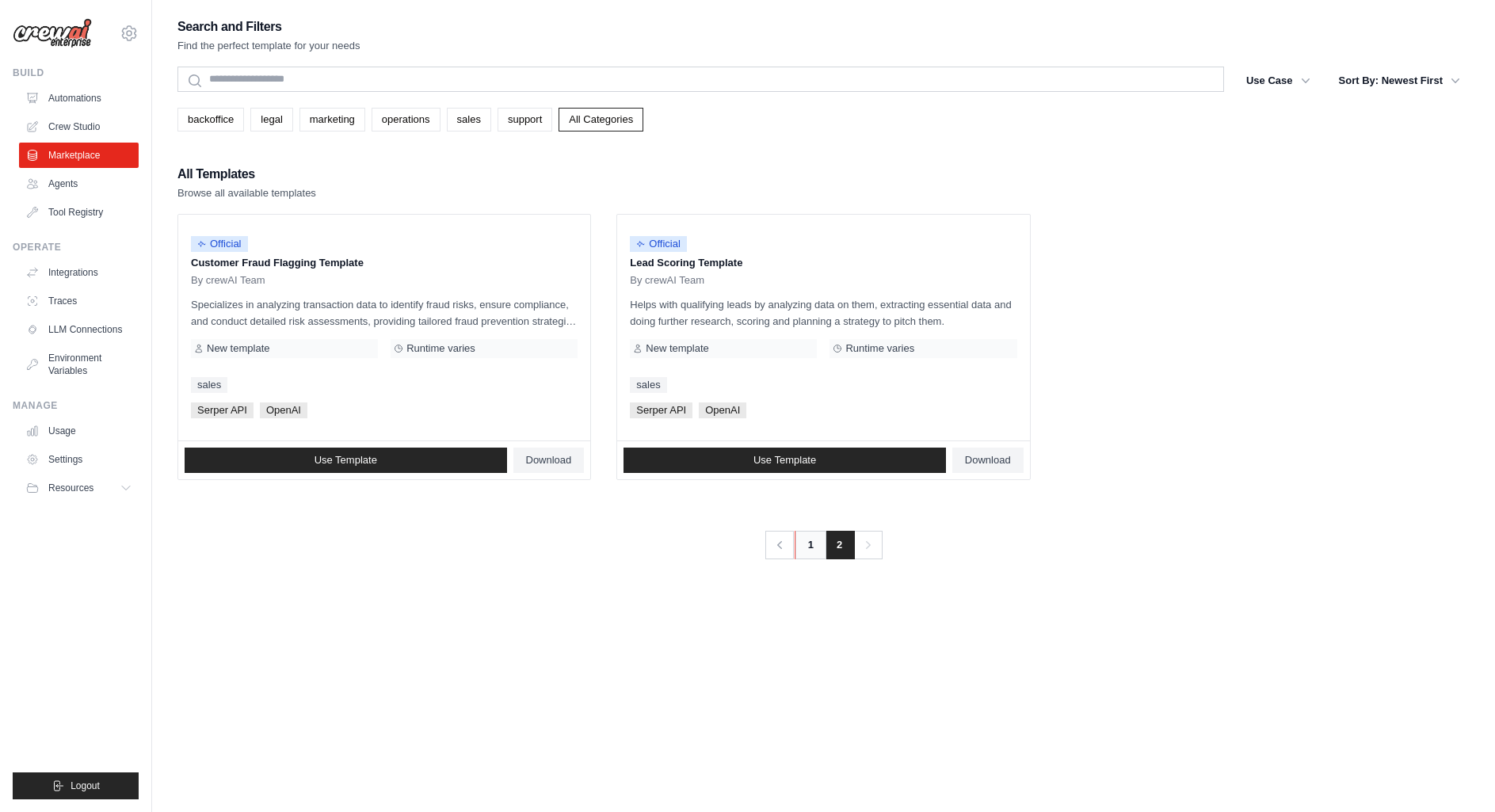
click at [817, 535] on link "1" at bounding box center [811, 545] width 32 height 29
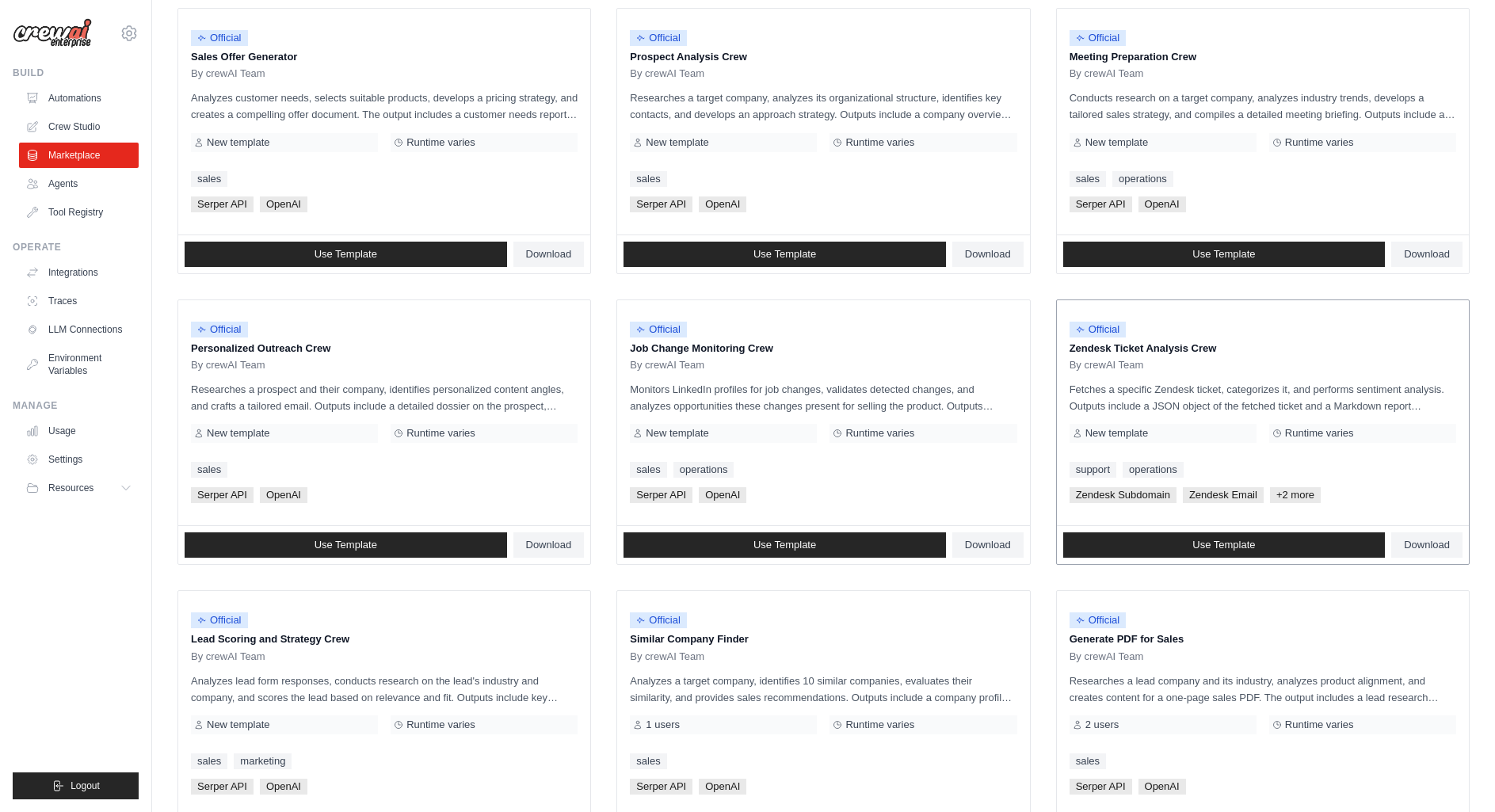
scroll to position [338, 0]
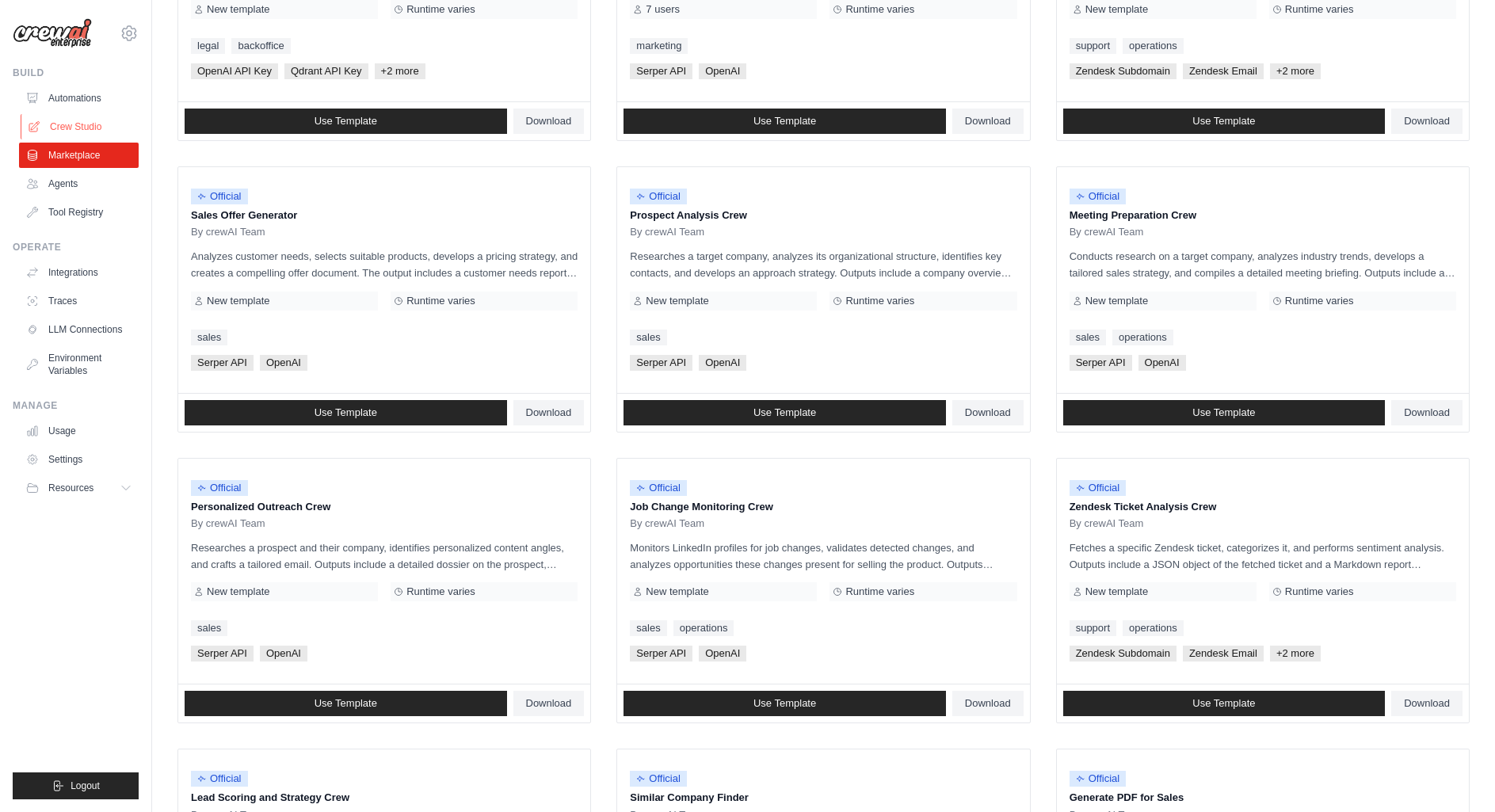
click at [102, 126] on link "Crew Studio" at bounding box center [80, 126] width 119 height 25
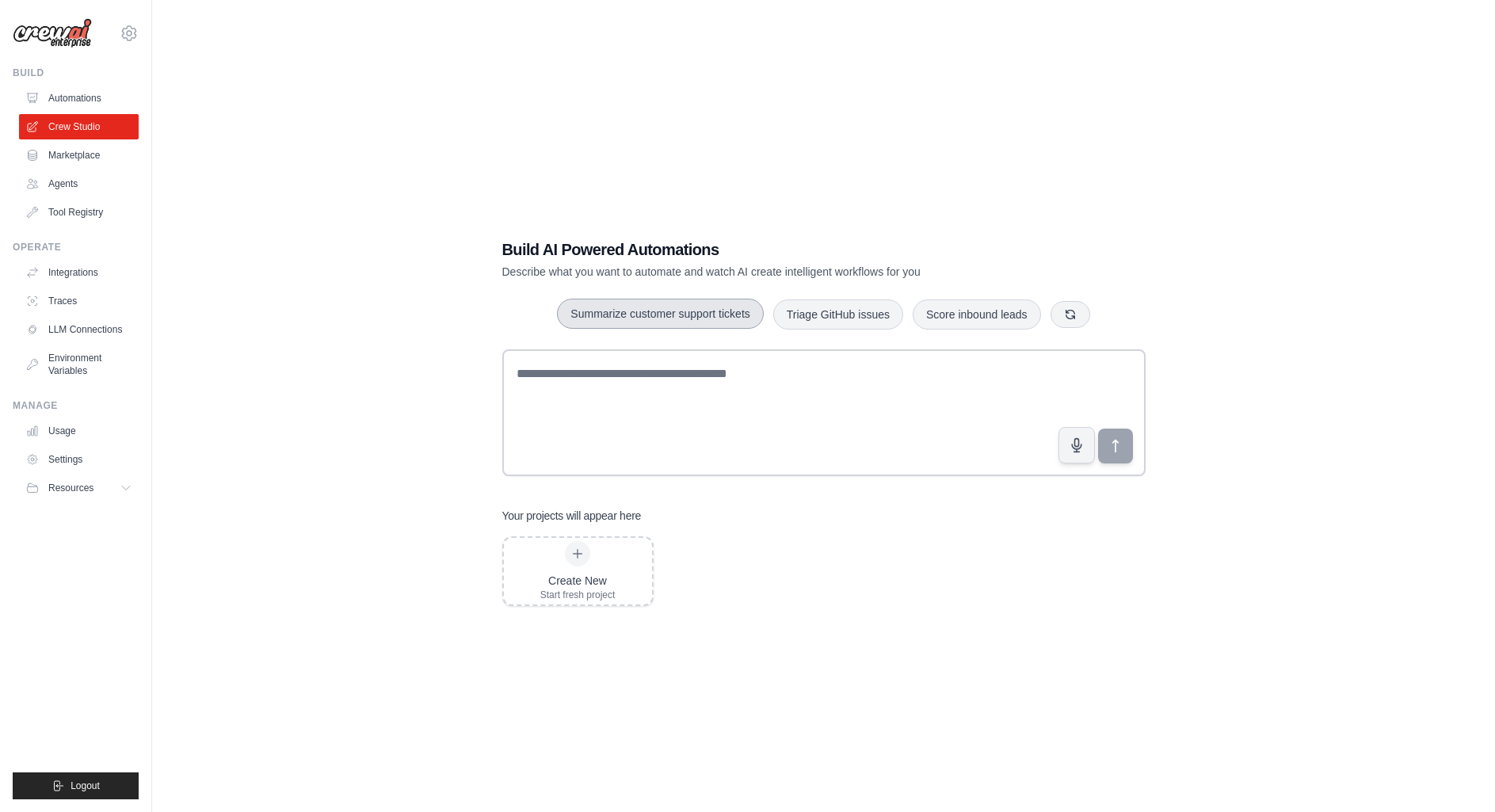
click at [724, 311] on button "Summarize customer support tickets" at bounding box center [660, 313] width 206 height 30
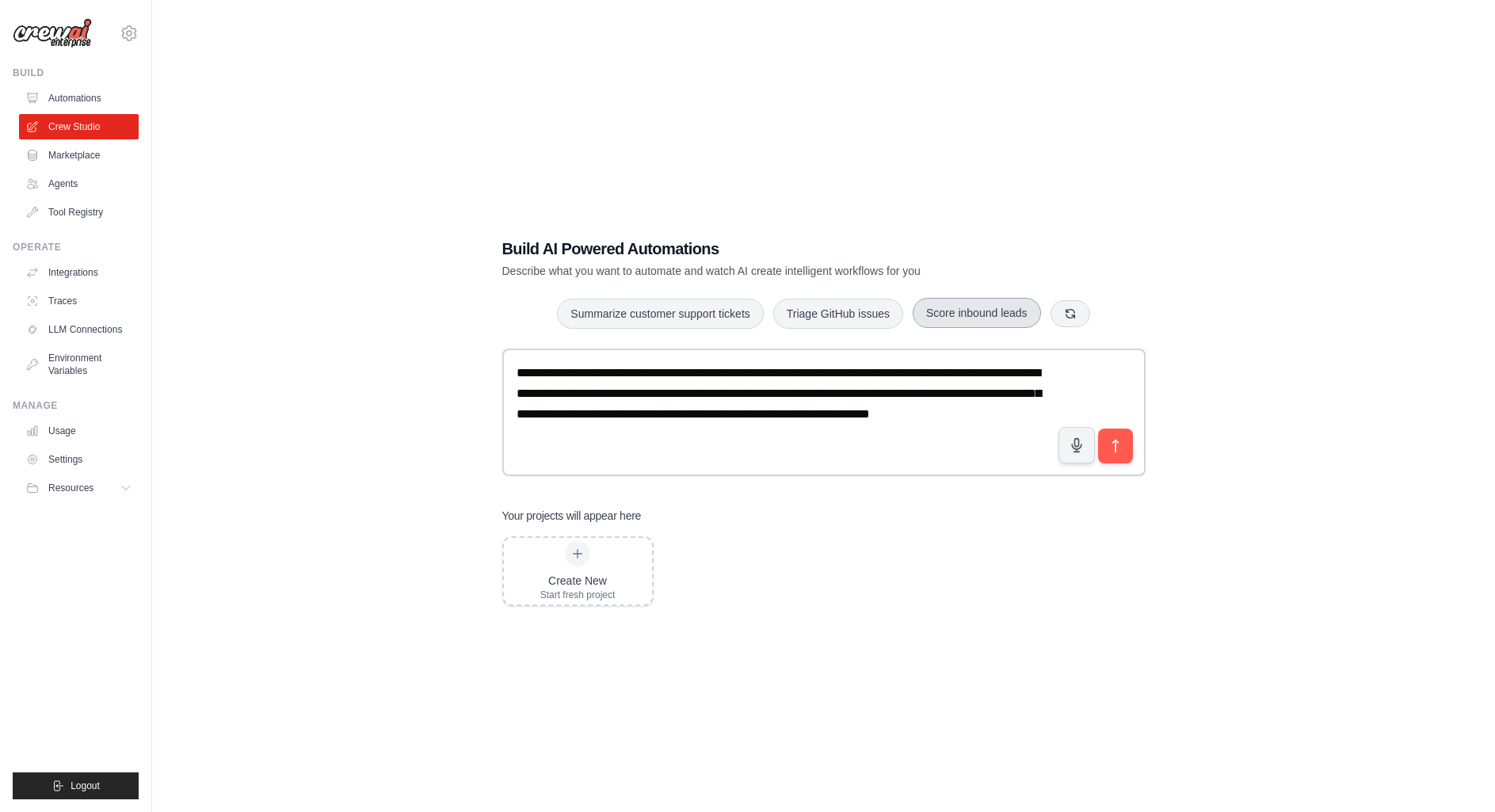
click at [924, 321] on button "Score inbound leads" at bounding box center [976, 313] width 128 height 30
click at [125, 211] on link "Tool Registry" at bounding box center [80, 212] width 119 height 25
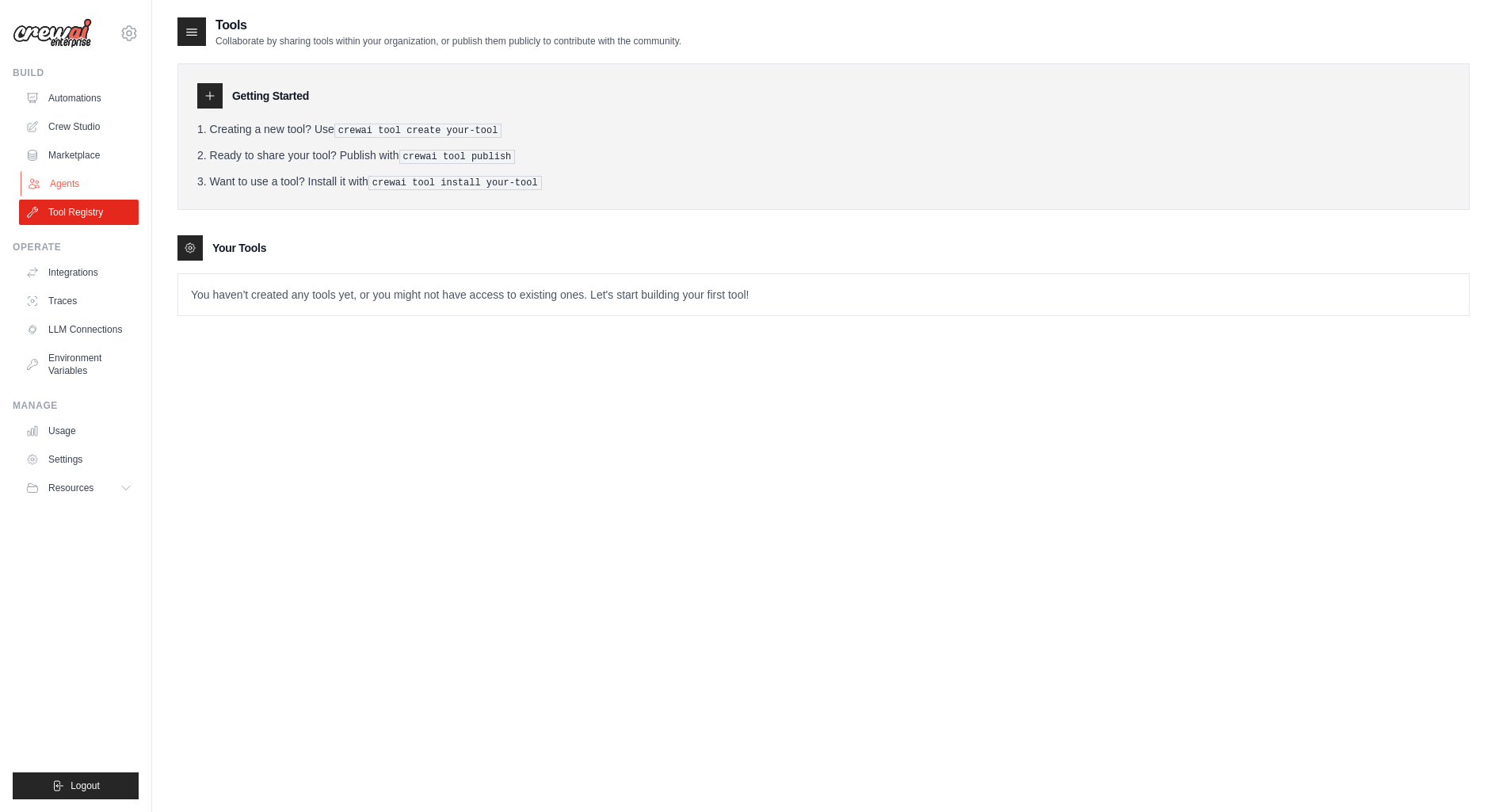
click at [86, 182] on link "Agents" at bounding box center [80, 183] width 119 height 25
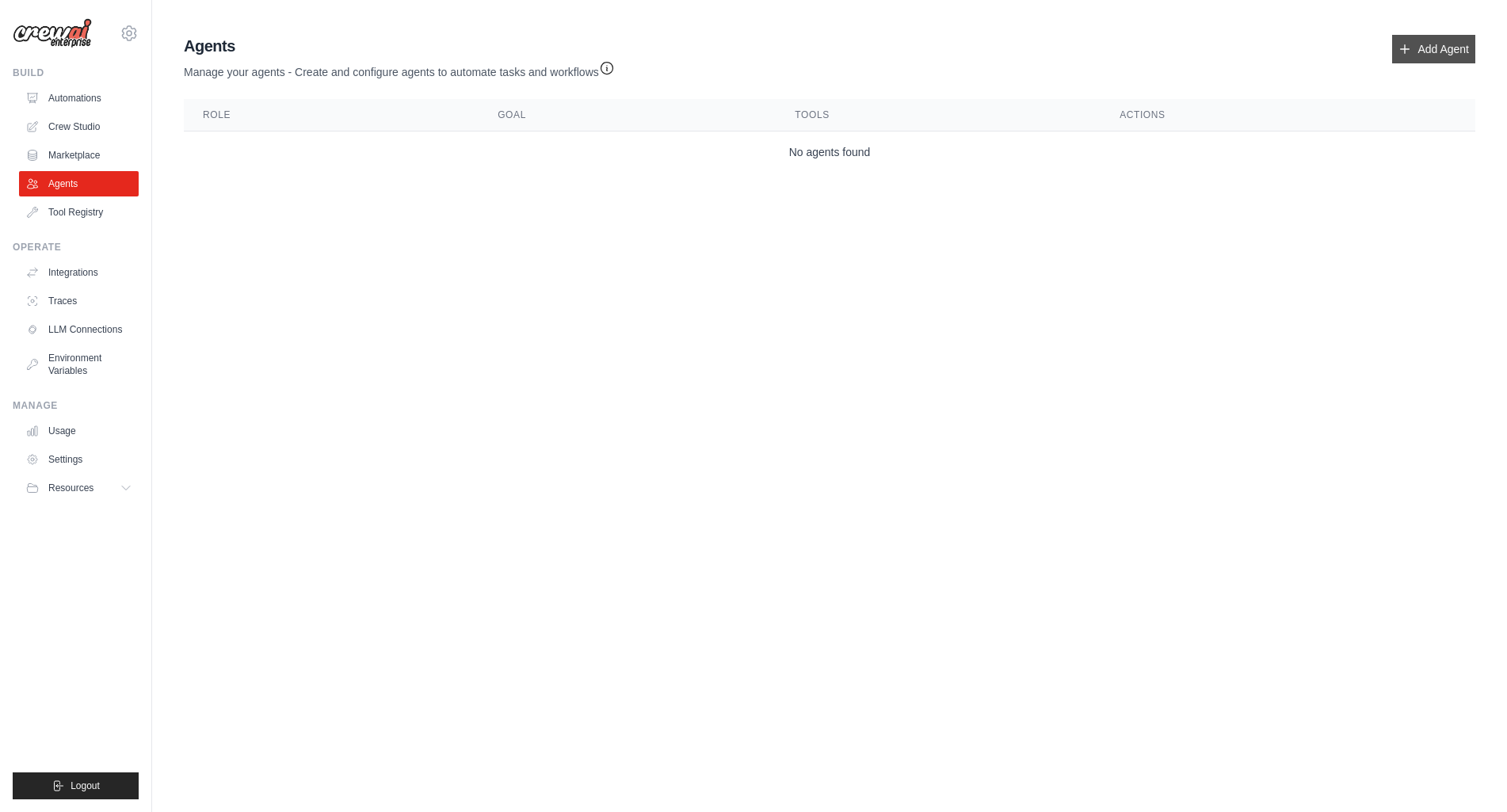
click at [1431, 51] on link "Add Agent" at bounding box center [1433, 49] width 83 height 29
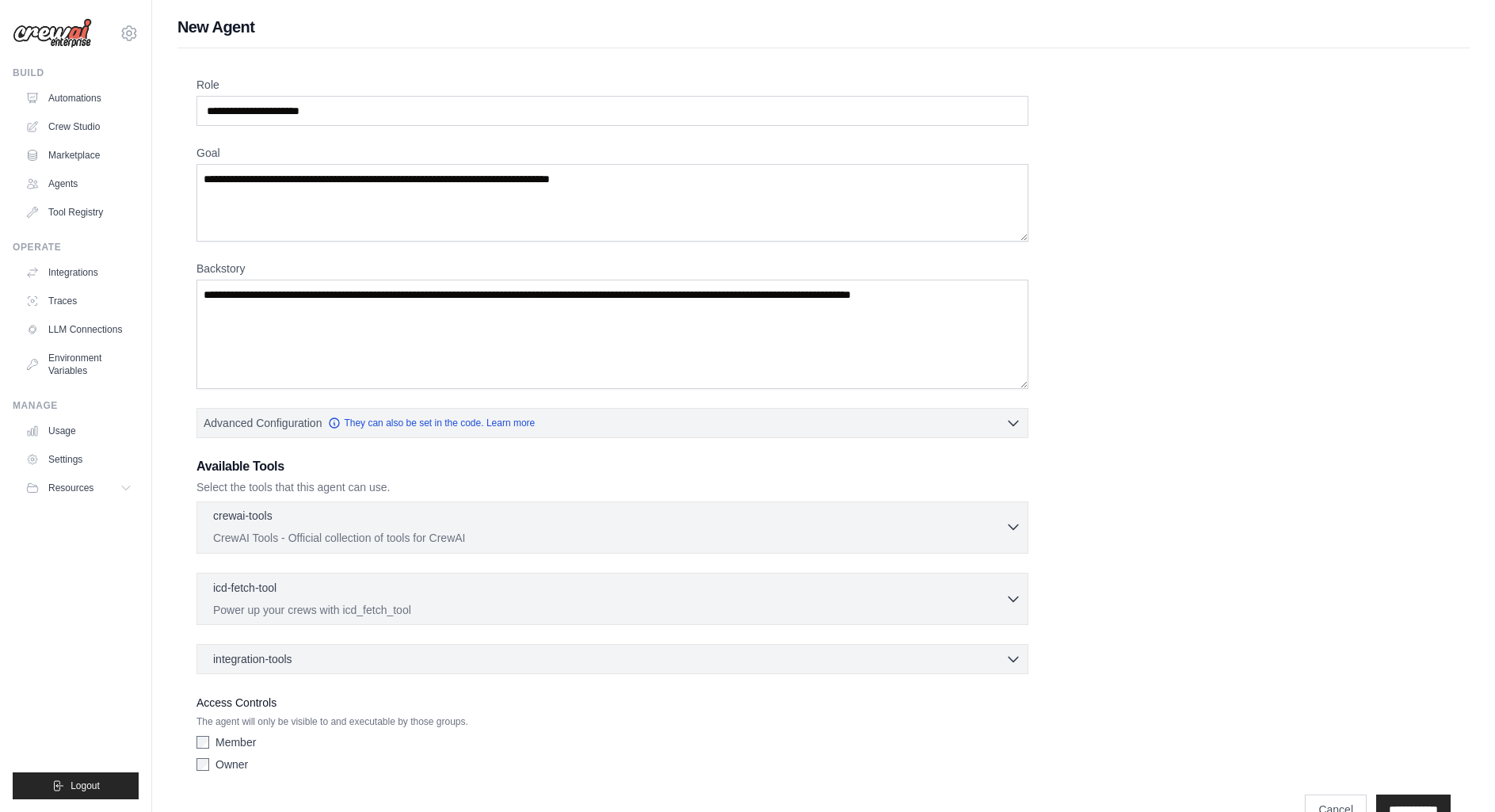
scroll to position [38, 0]
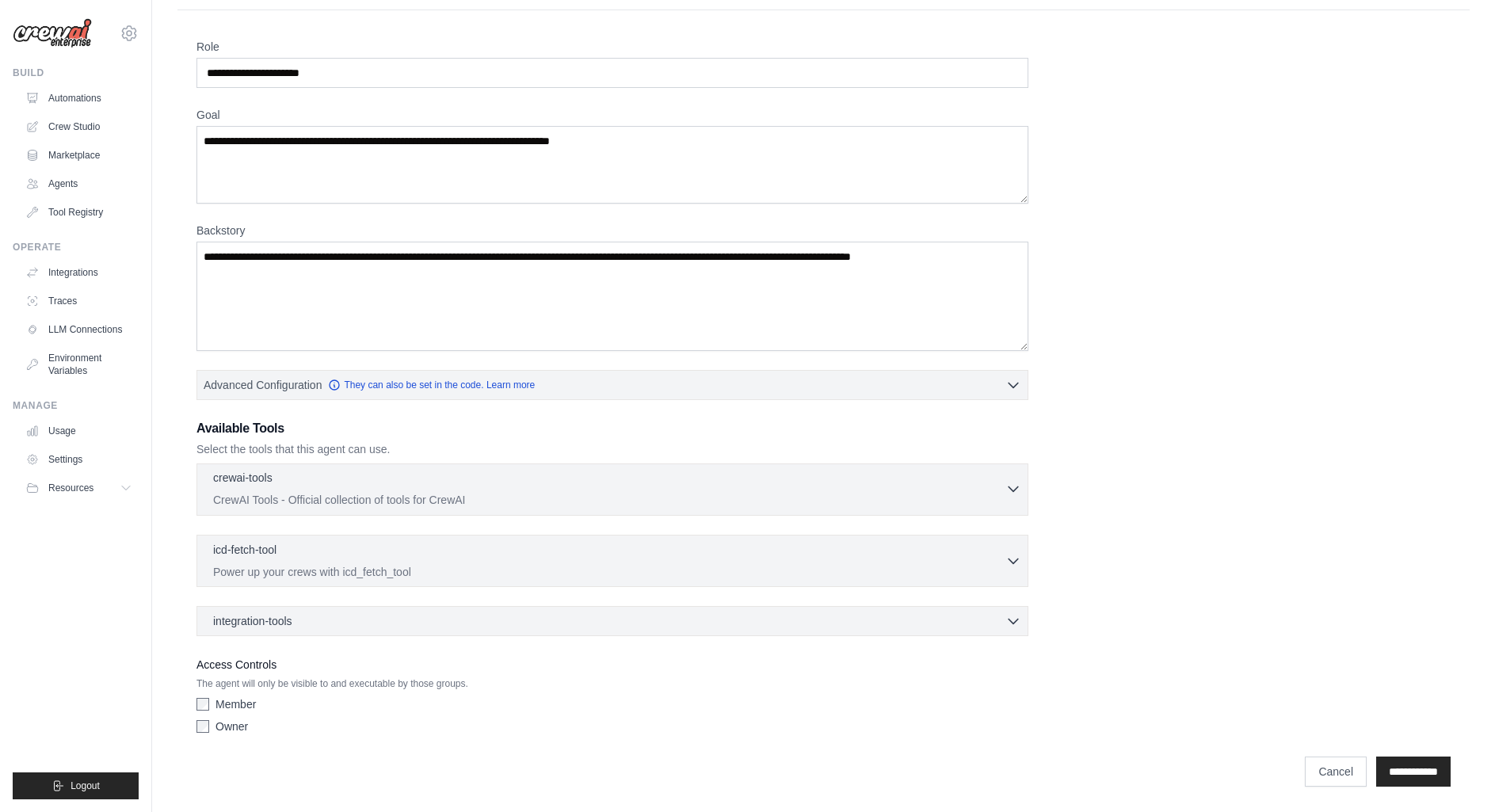
click at [549, 494] on p "CrewAI Tools - Official collection of tools for CrewAI" at bounding box center [609, 500] width 792 height 16
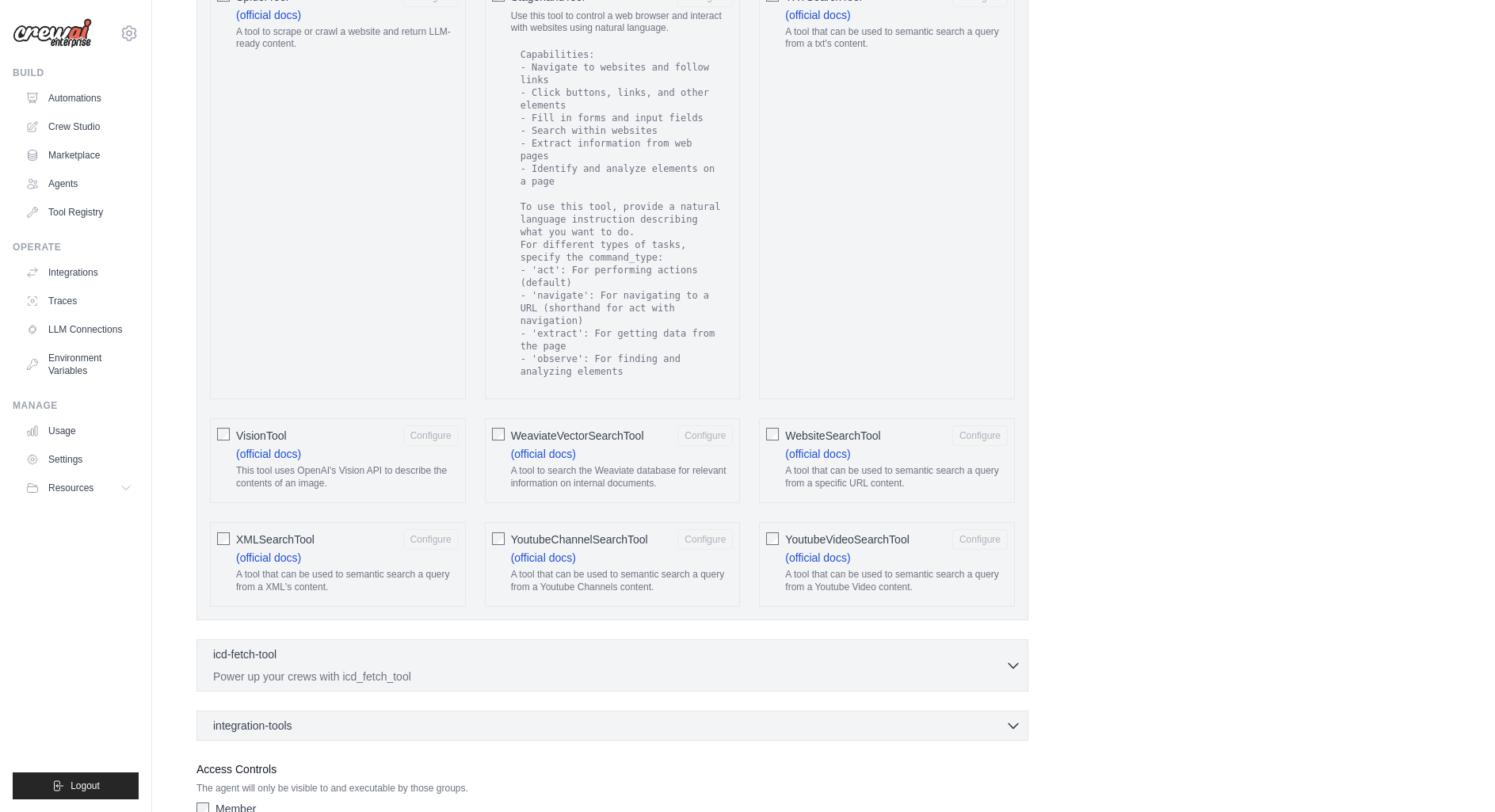
scroll to position [424, 0]
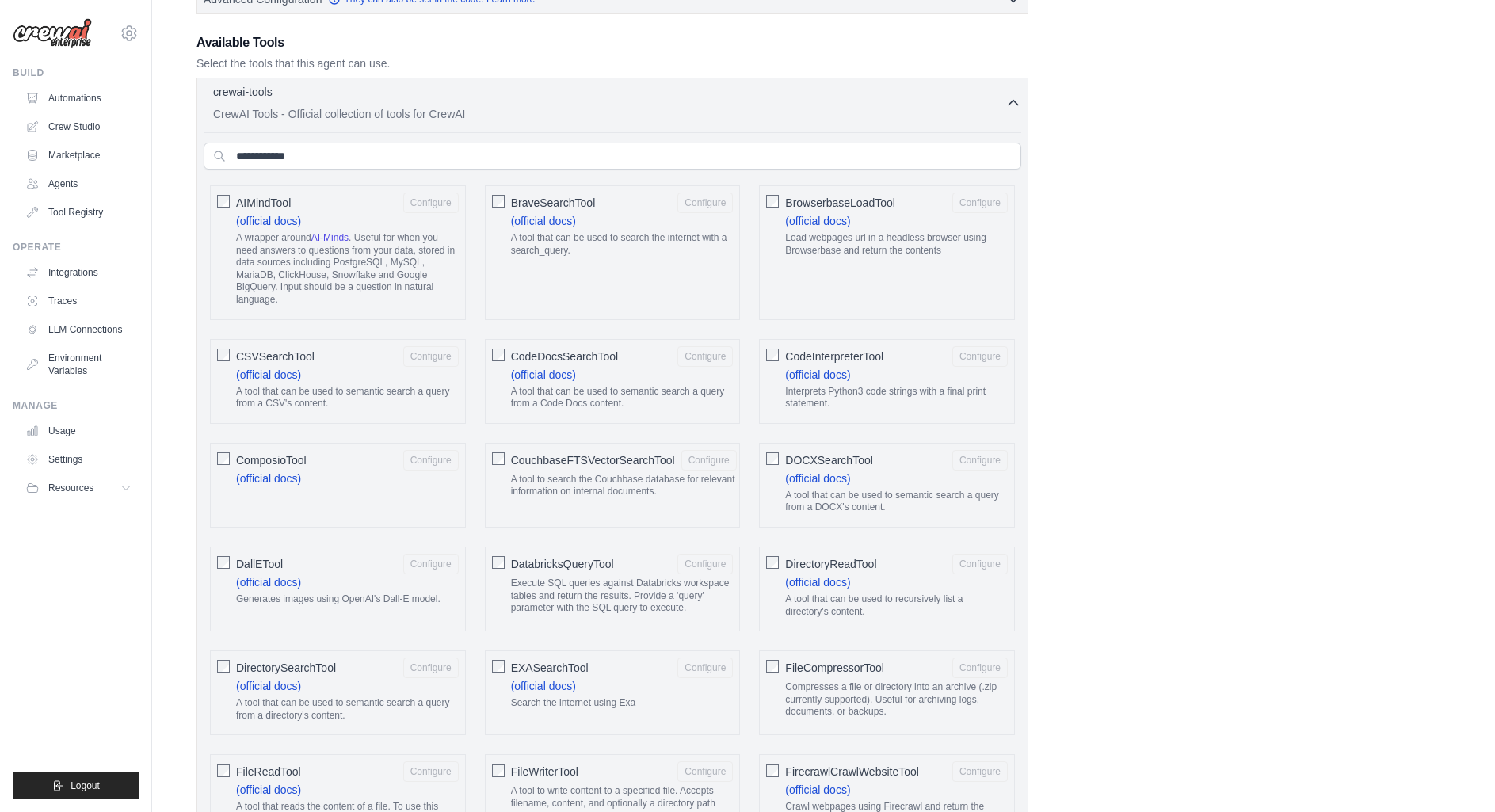
click at [519, 101] on div "crewai-tools 0 selected" at bounding box center [609, 94] width 792 height 19
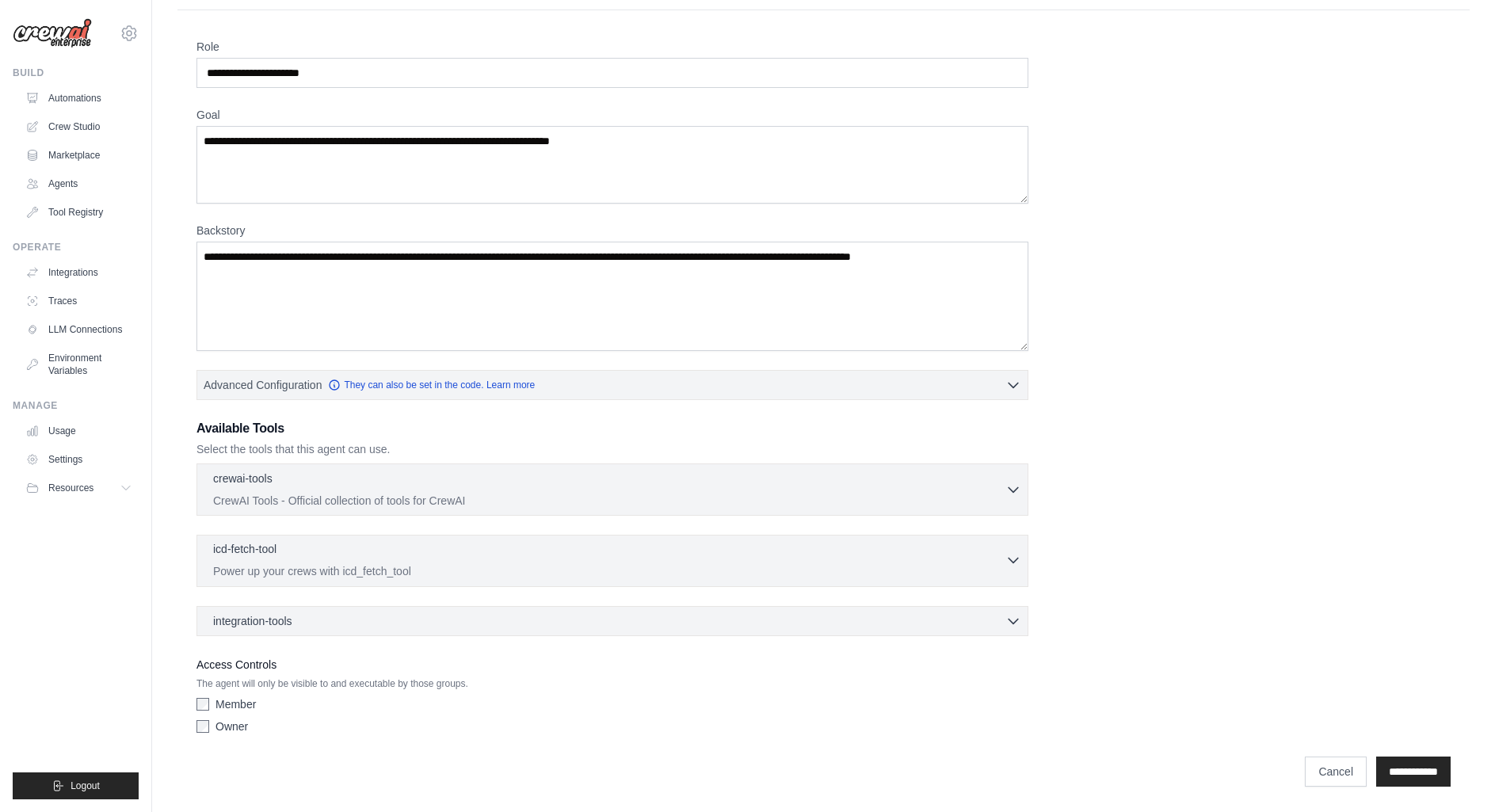
click at [386, 549] on div "icd-fetch-tool 0 selected" at bounding box center [609, 551] width 792 height 19
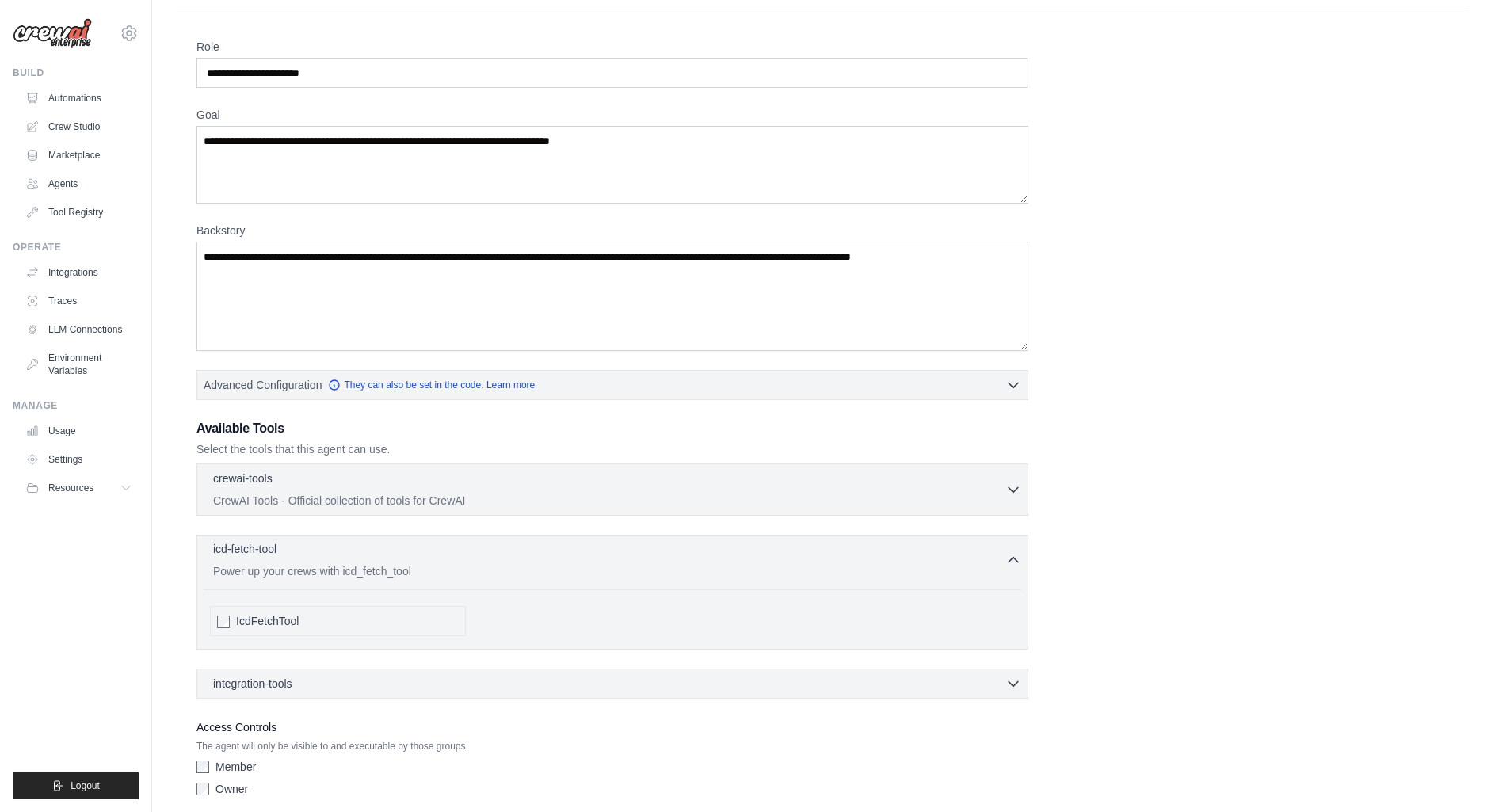
click at [386, 549] on div "icd-fetch-tool 0 selected" at bounding box center [609, 551] width 792 height 19
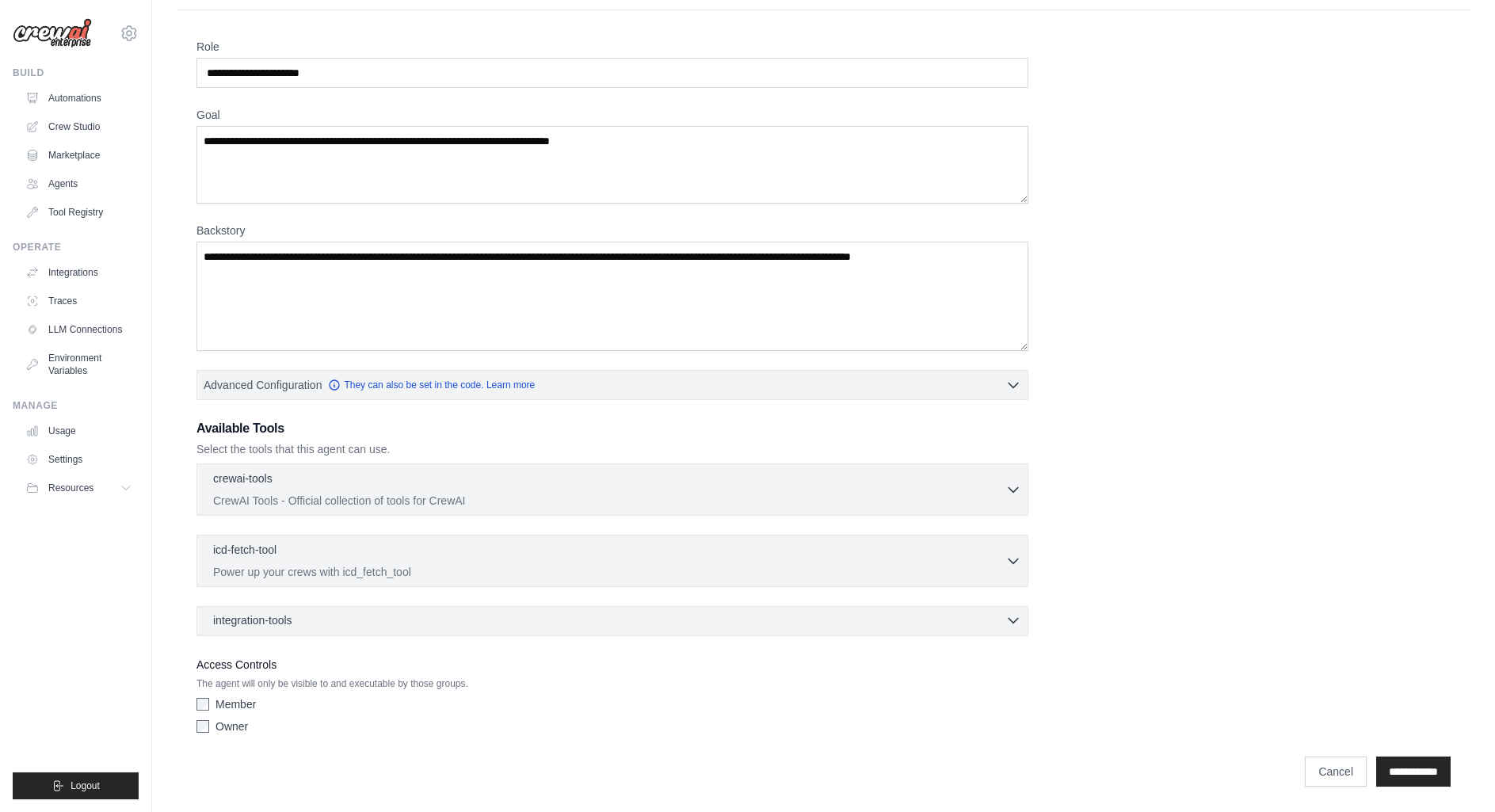
click at [385, 616] on div "integration-tools 0 selected" at bounding box center [617, 620] width 808 height 16
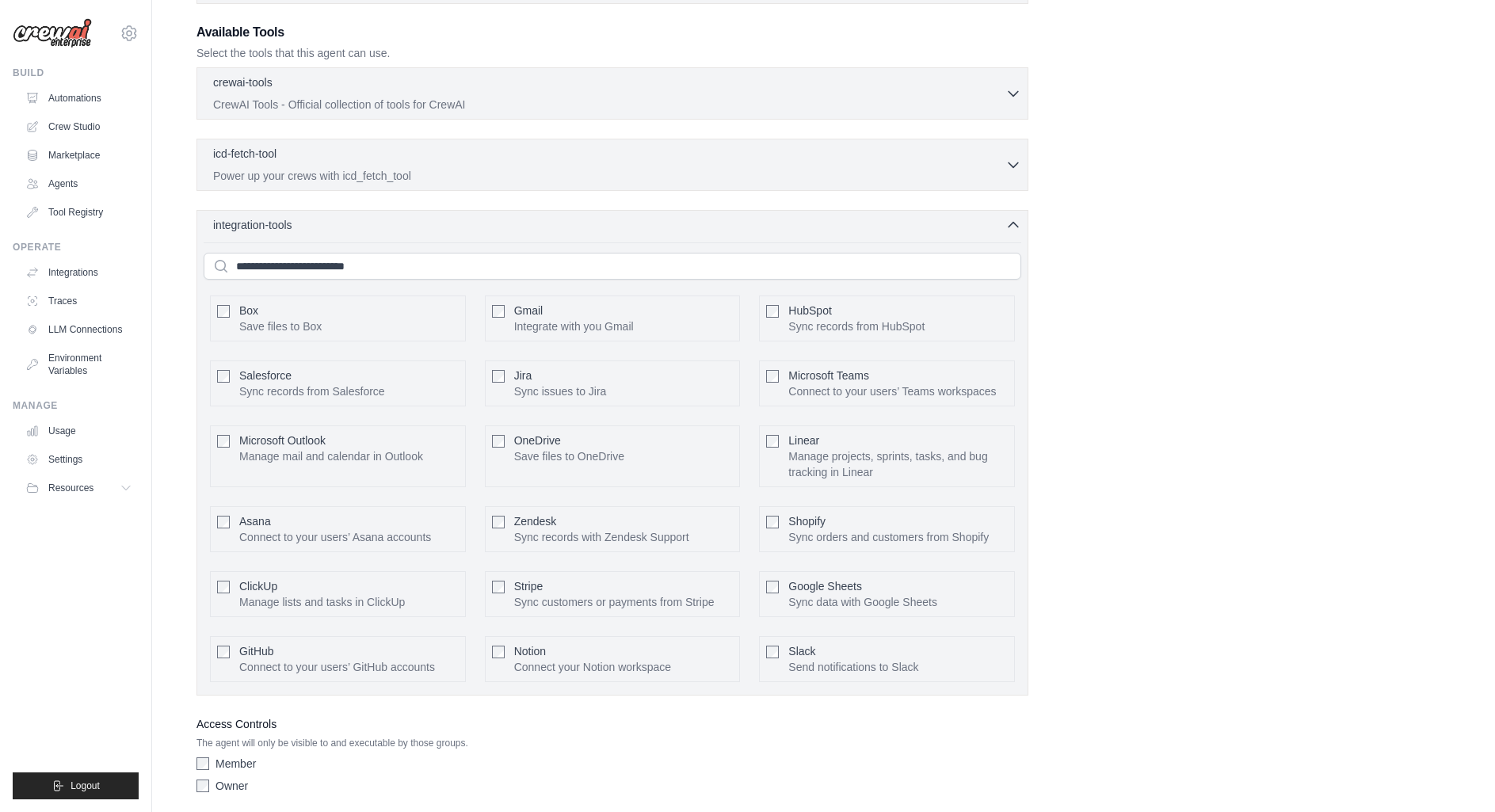
scroll to position [494, 0]
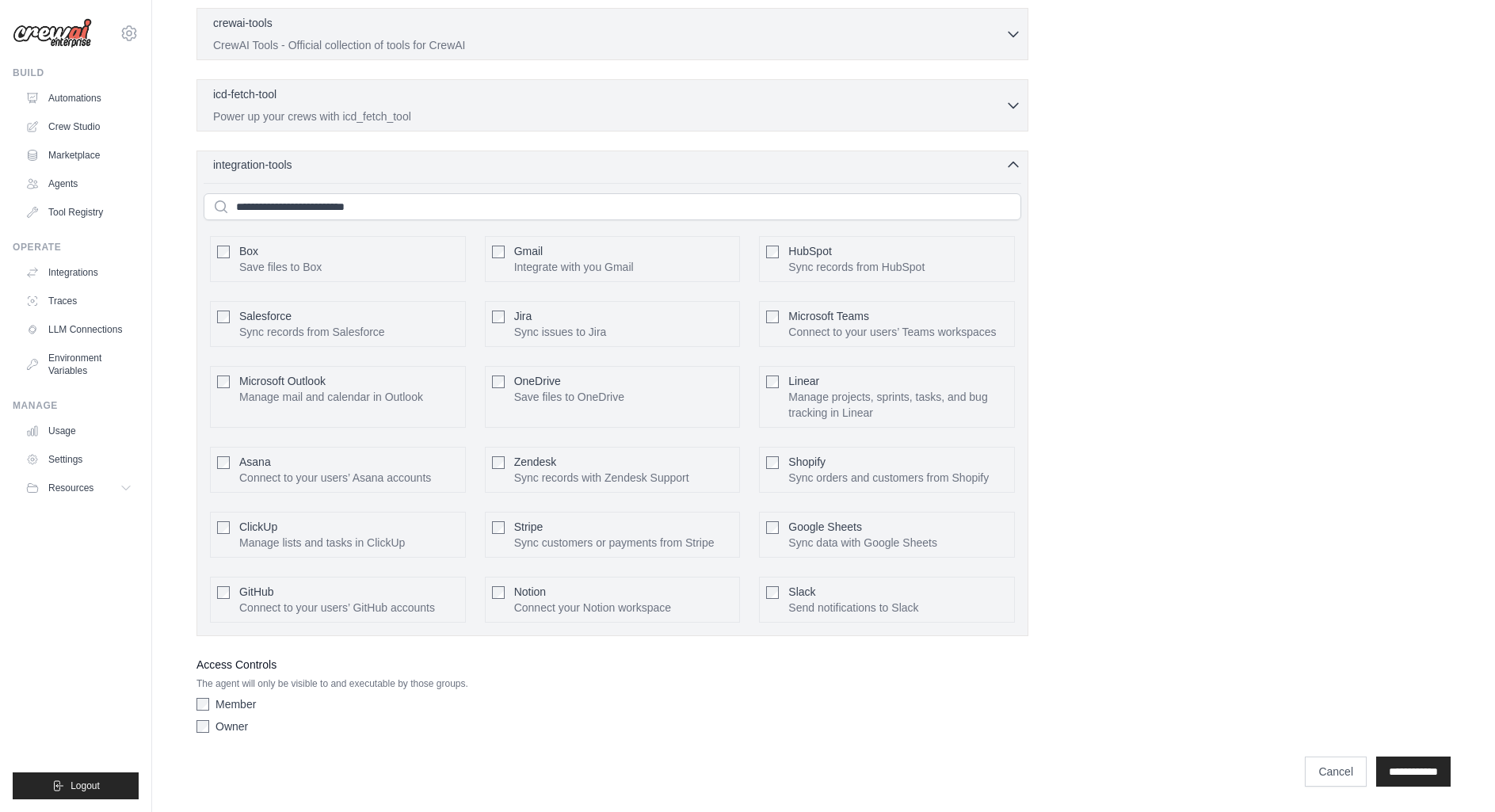
click at [412, 159] on div "integration-tools 0 selected" at bounding box center [617, 165] width 808 height 16
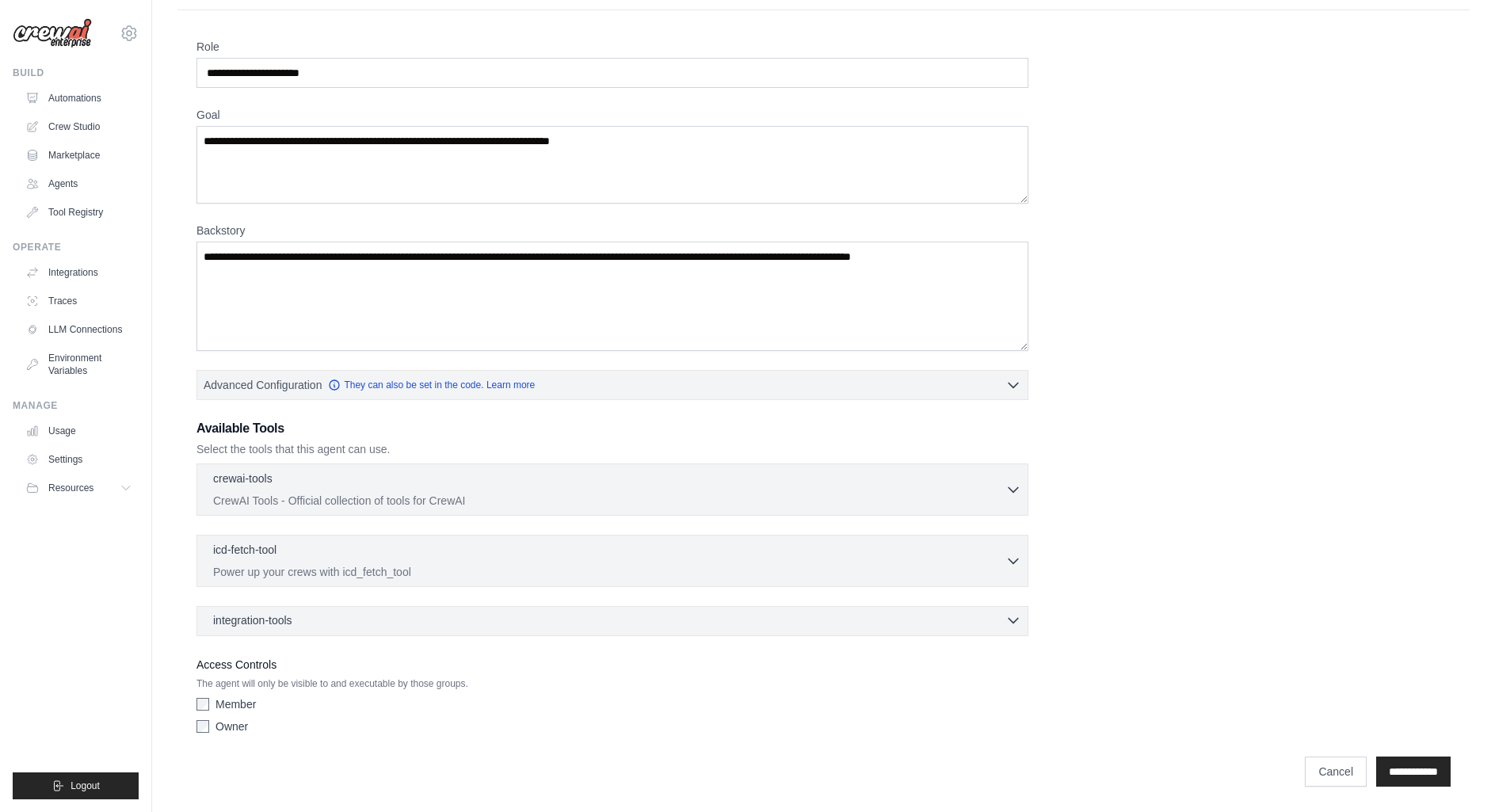
scroll to position [0, 0]
